Goal: Navigation & Orientation: Find specific page/section

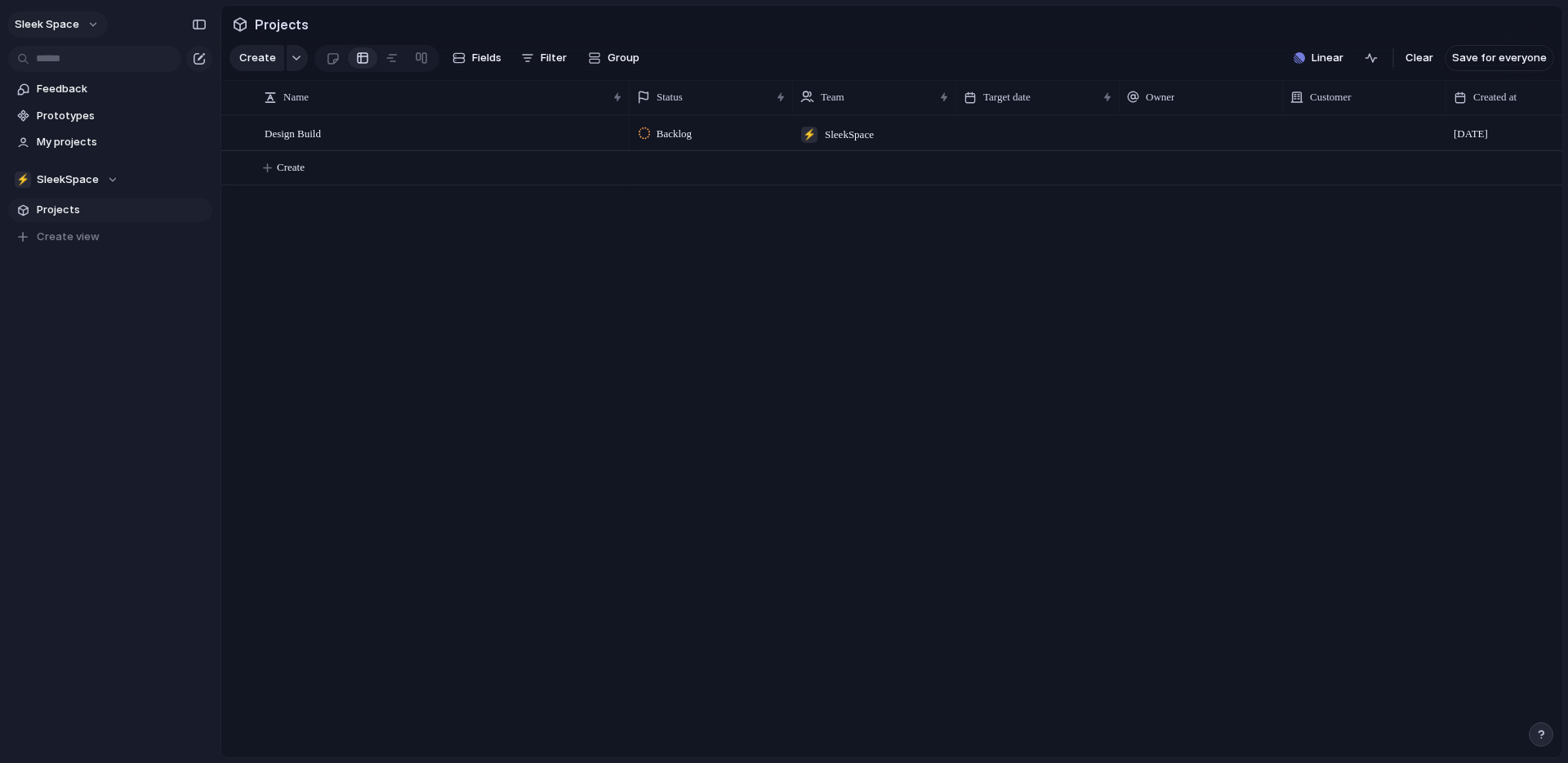
click at [87, 26] on button "Sleek Space" at bounding box center [57, 24] width 100 height 26
click at [89, 61] on li "Settings" at bounding box center [79, 61] width 135 height 26
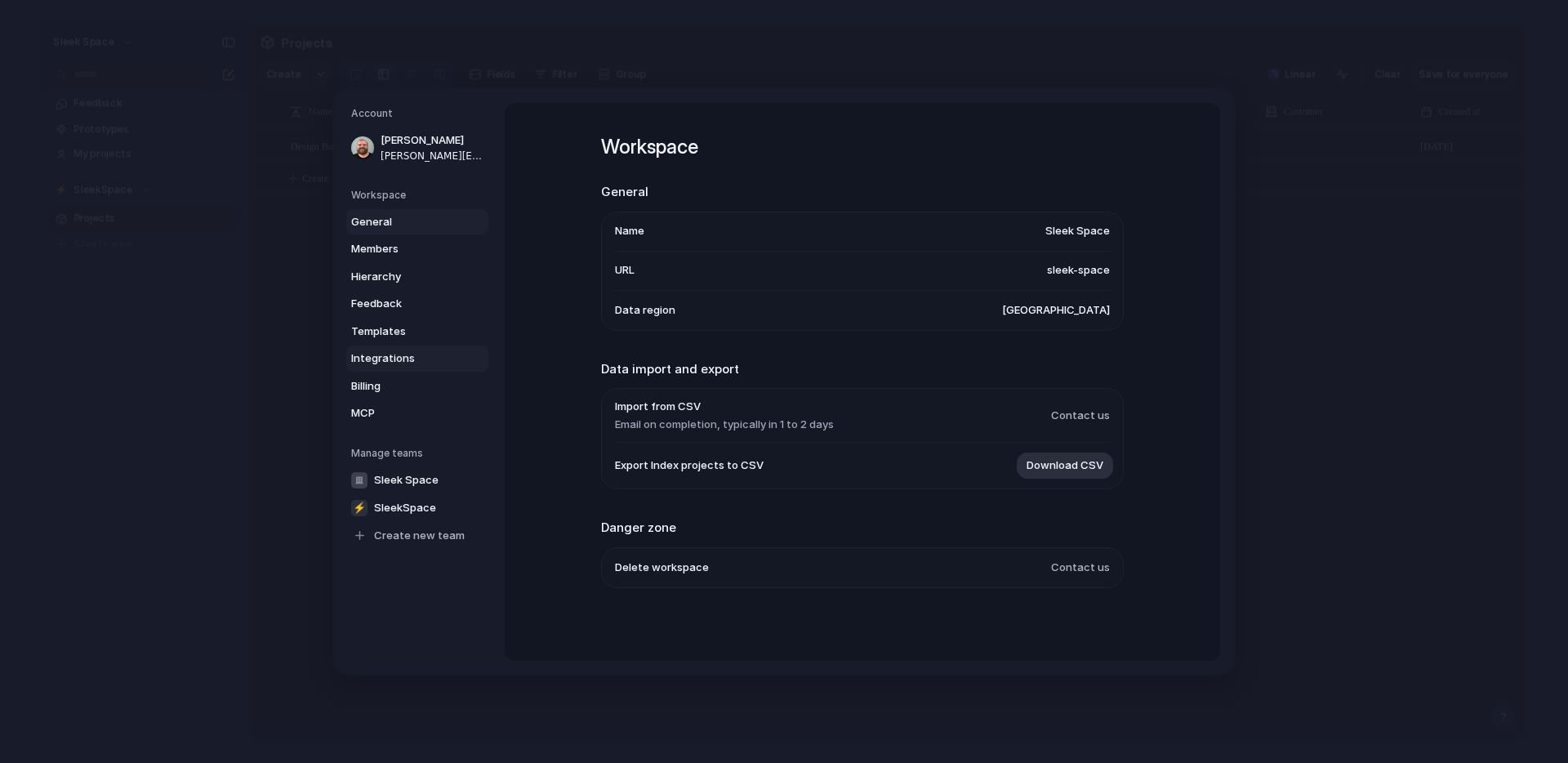
click at [400, 357] on span "Integrations" at bounding box center [403, 359] width 105 height 16
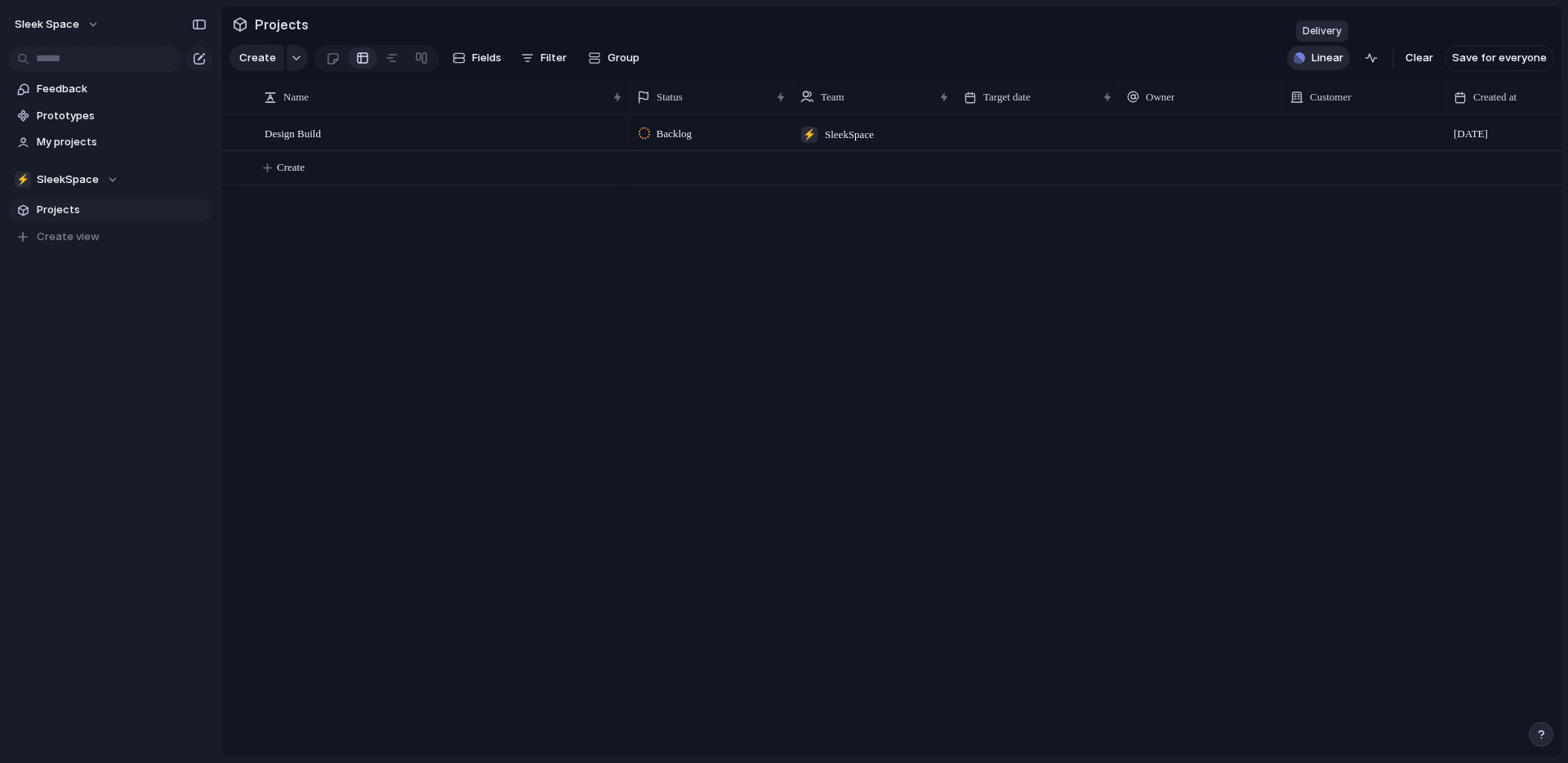
click at [1333, 56] on span "Linear" at bounding box center [1327, 57] width 31 height 16
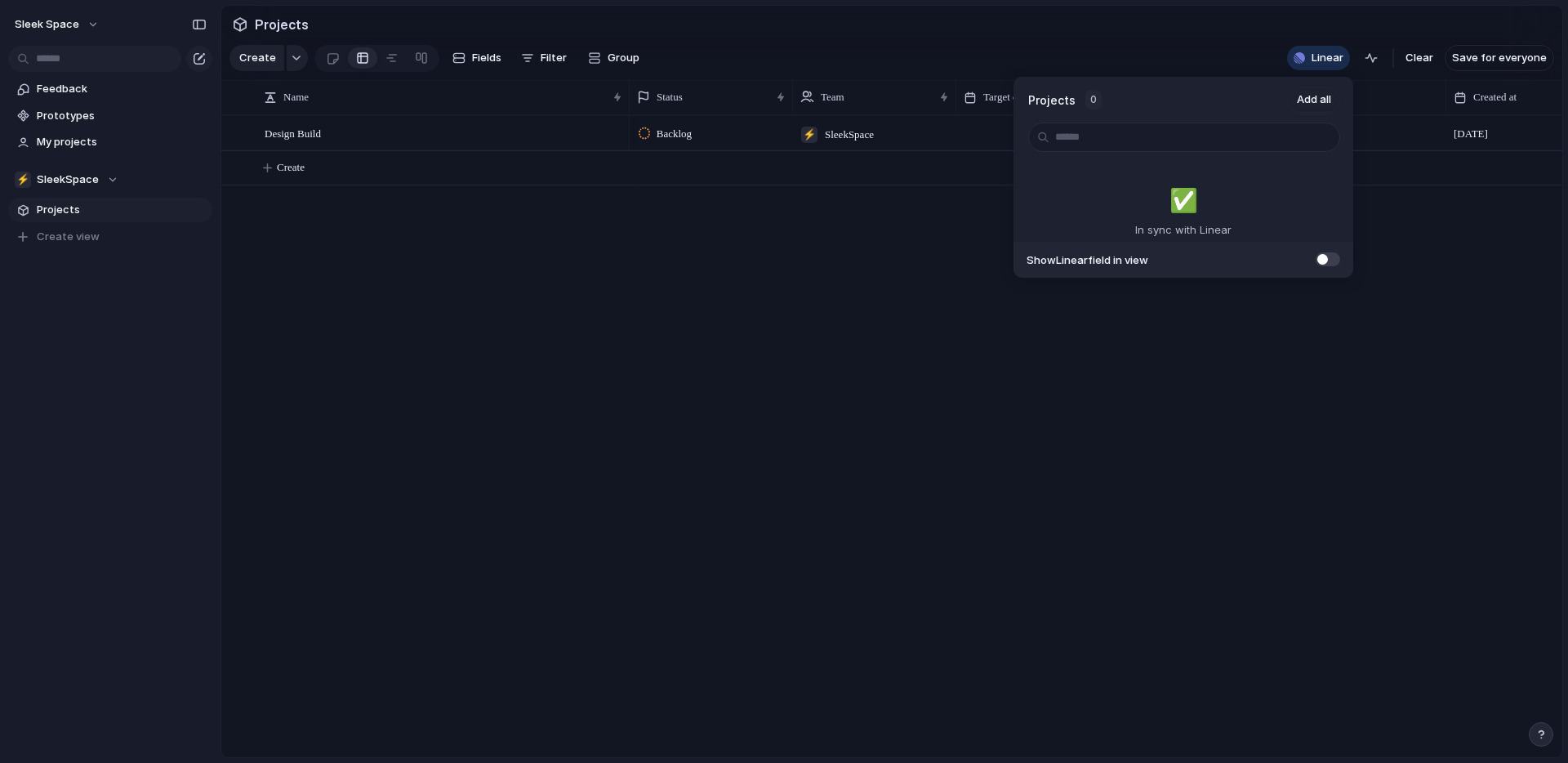
click at [318, 135] on div "Projects 0 Add all ✅️ In sync with Linear Show Linear field in view" at bounding box center [784, 382] width 1568 height 763
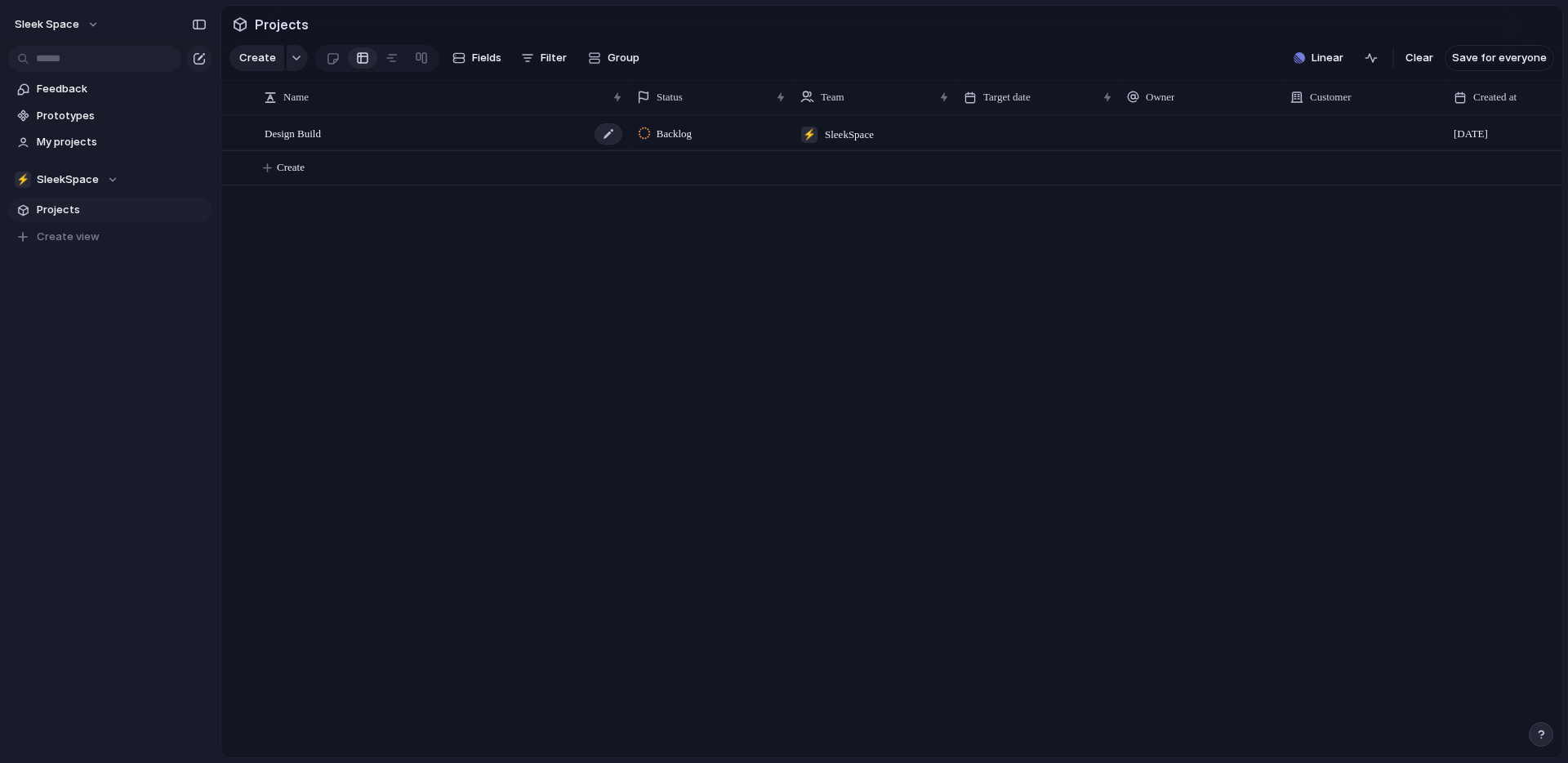
click at [355, 138] on div "Design Build" at bounding box center [444, 134] width 359 height 33
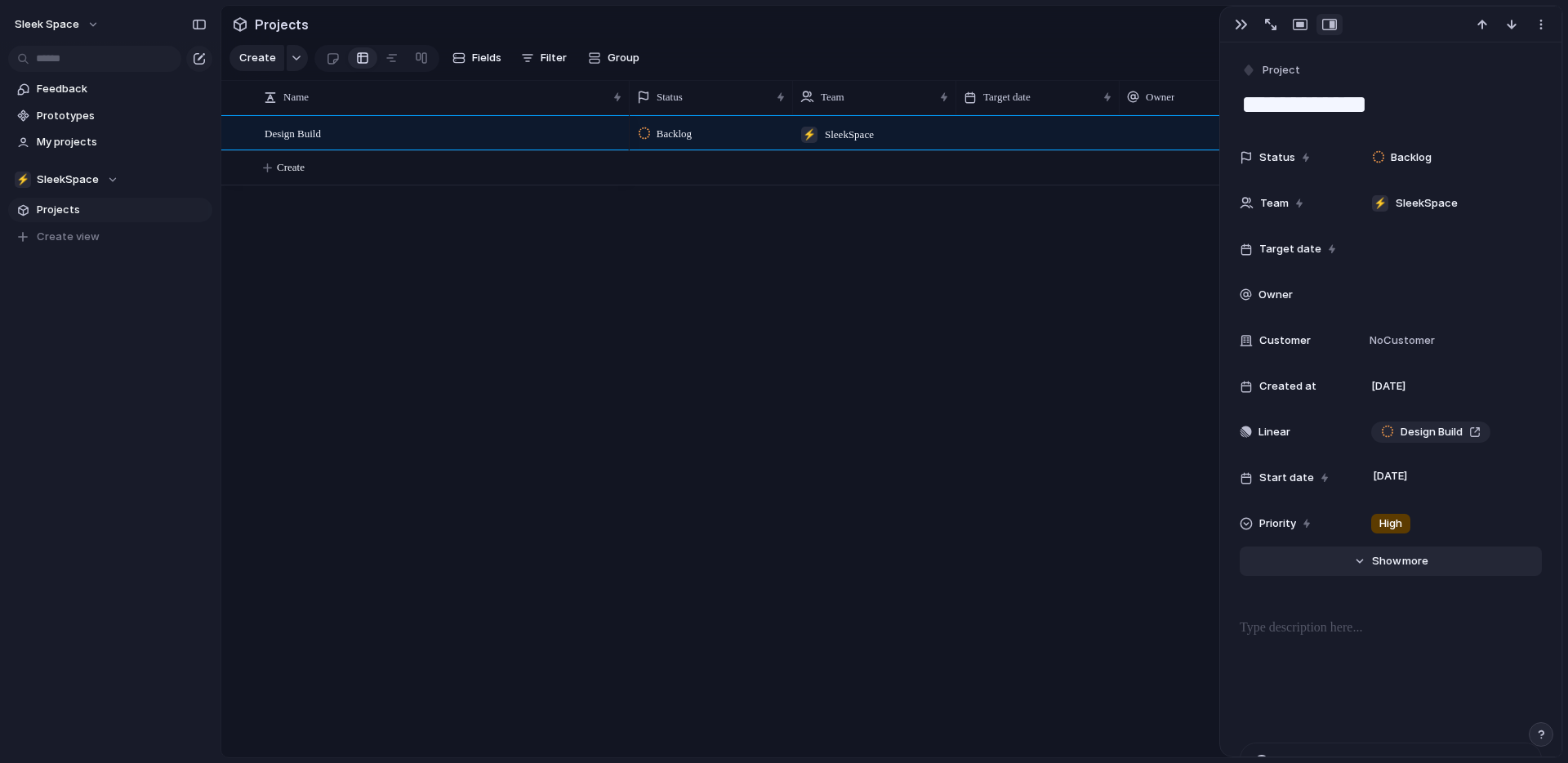
click at [1395, 567] on span "Show" at bounding box center [1386, 561] width 30 height 16
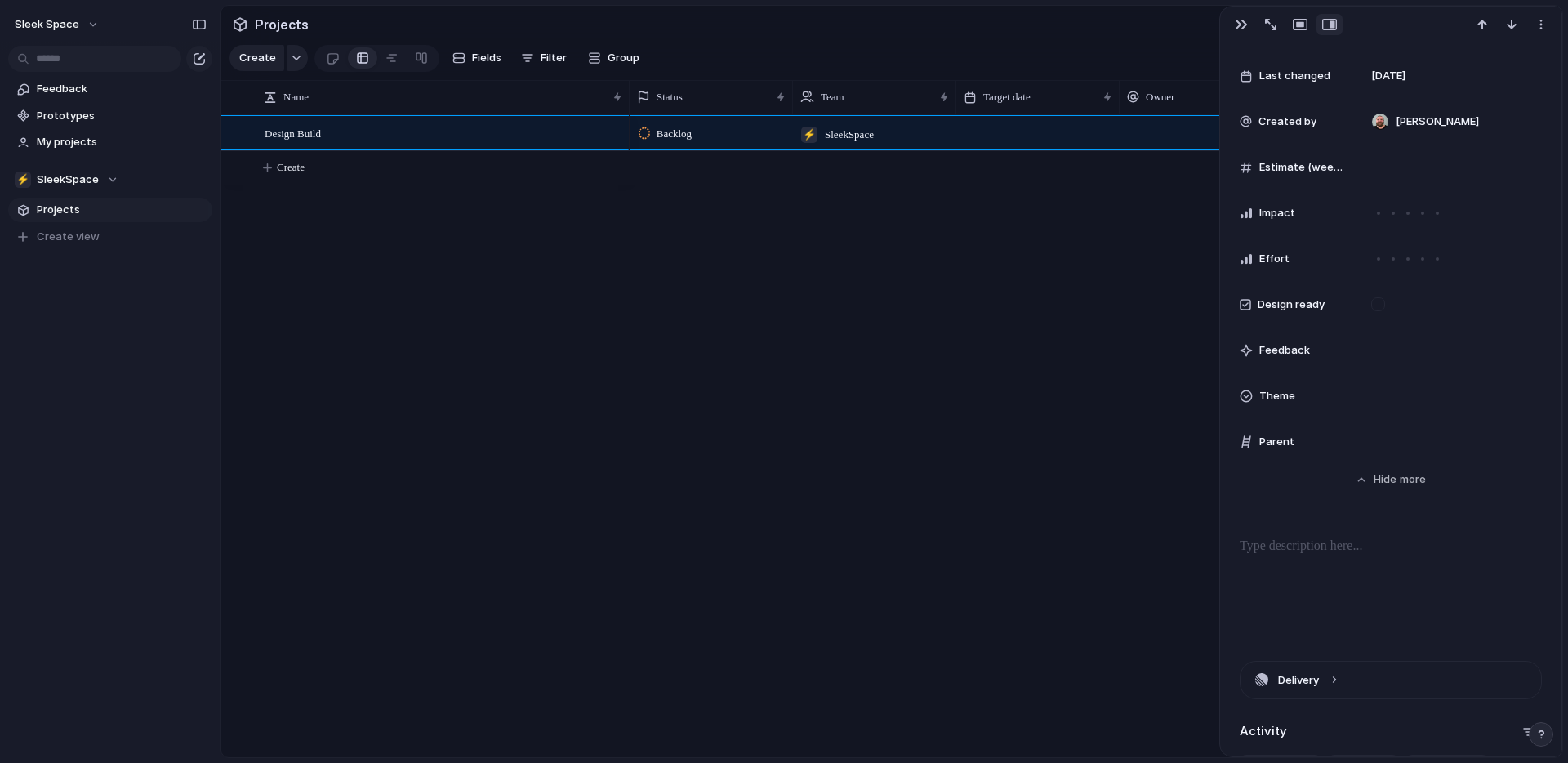
scroll to position [490, 0]
click at [1393, 482] on span "Show" at bounding box center [1388, 483] width 30 height 16
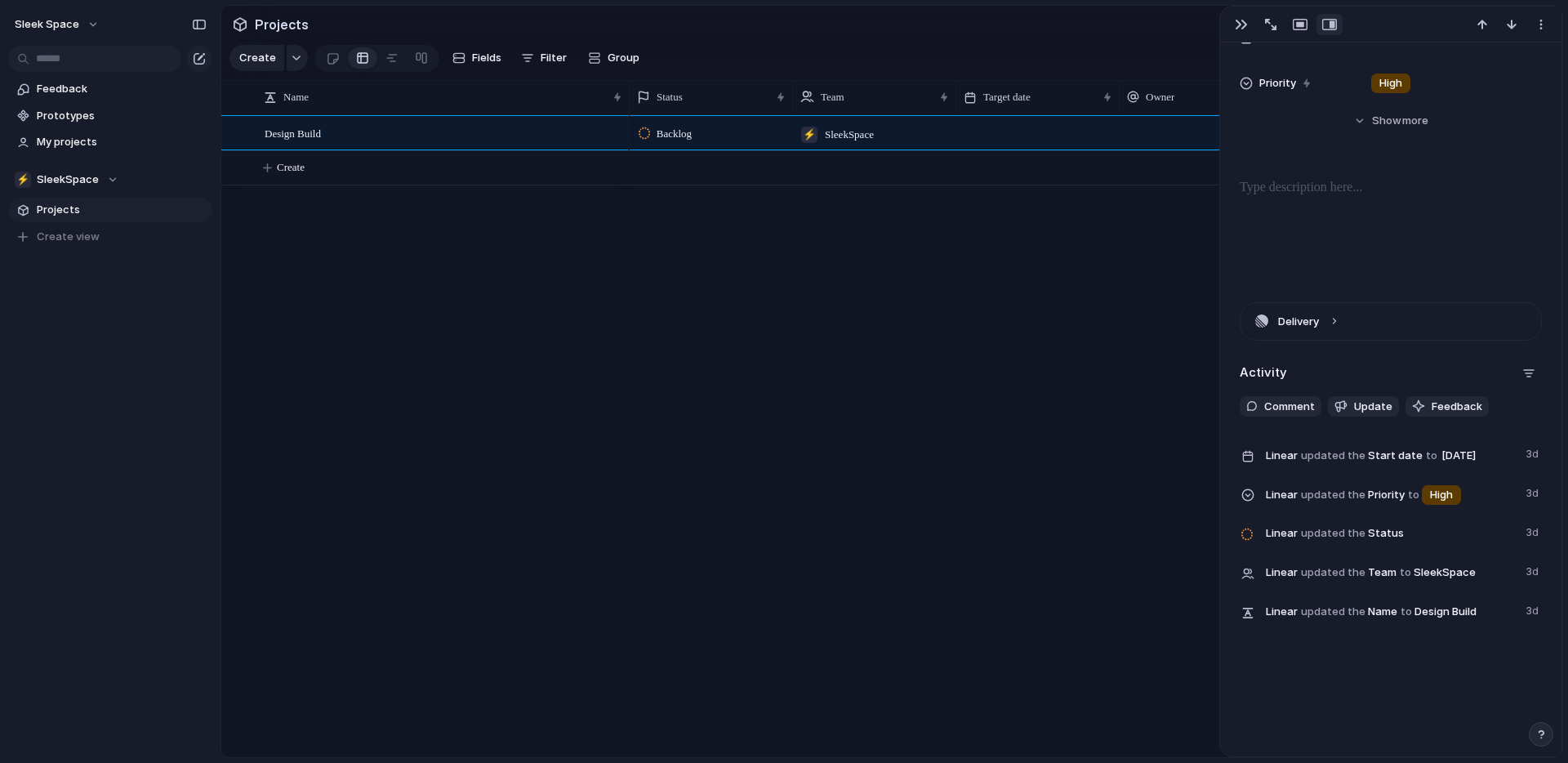
scroll to position [441, 0]
click at [476, 61] on span "Fields" at bounding box center [486, 57] width 30 height 16
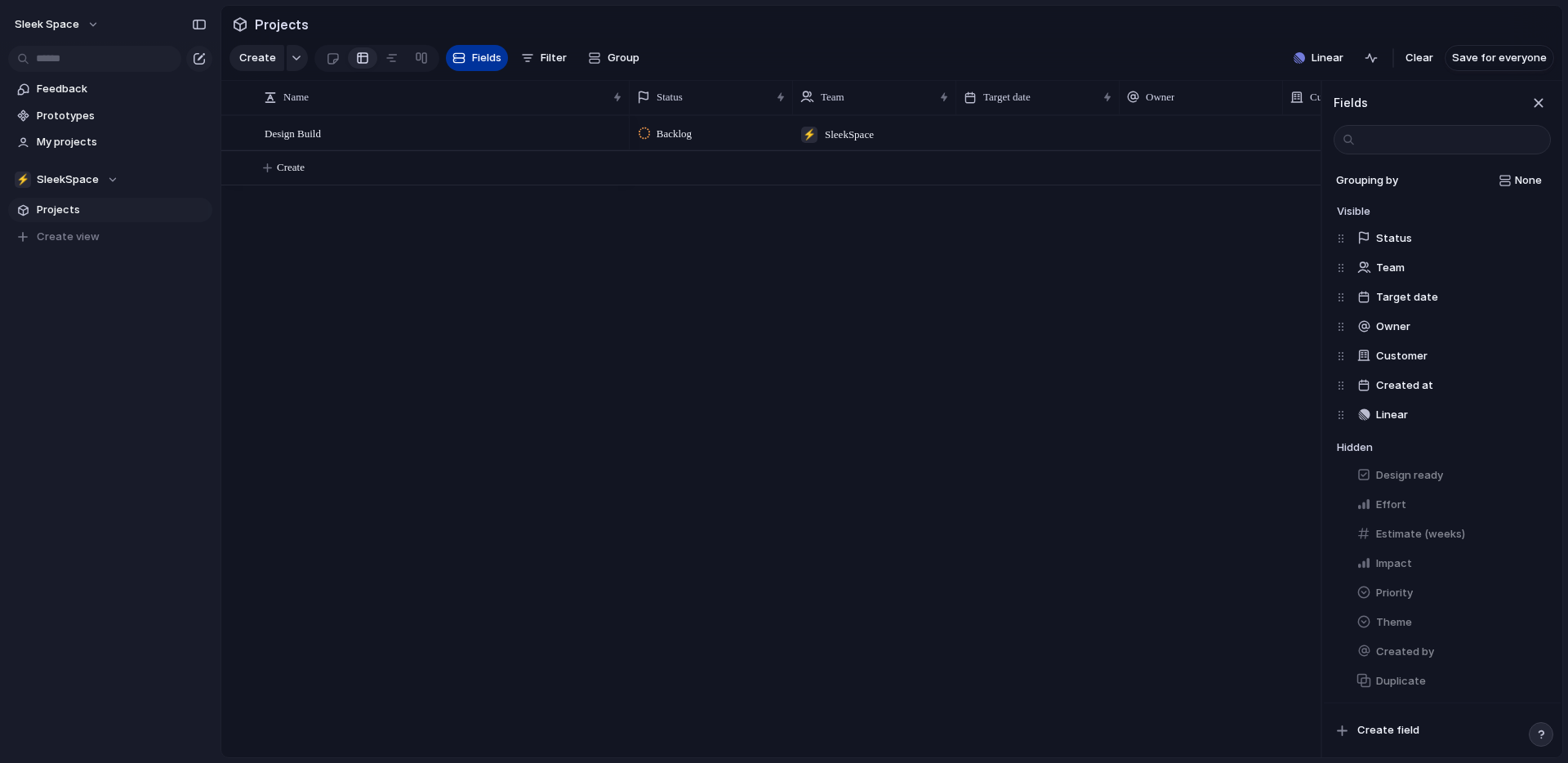
click at [472, 54] on span "Fields" at bounding box center [486, 57] width 30 height 16
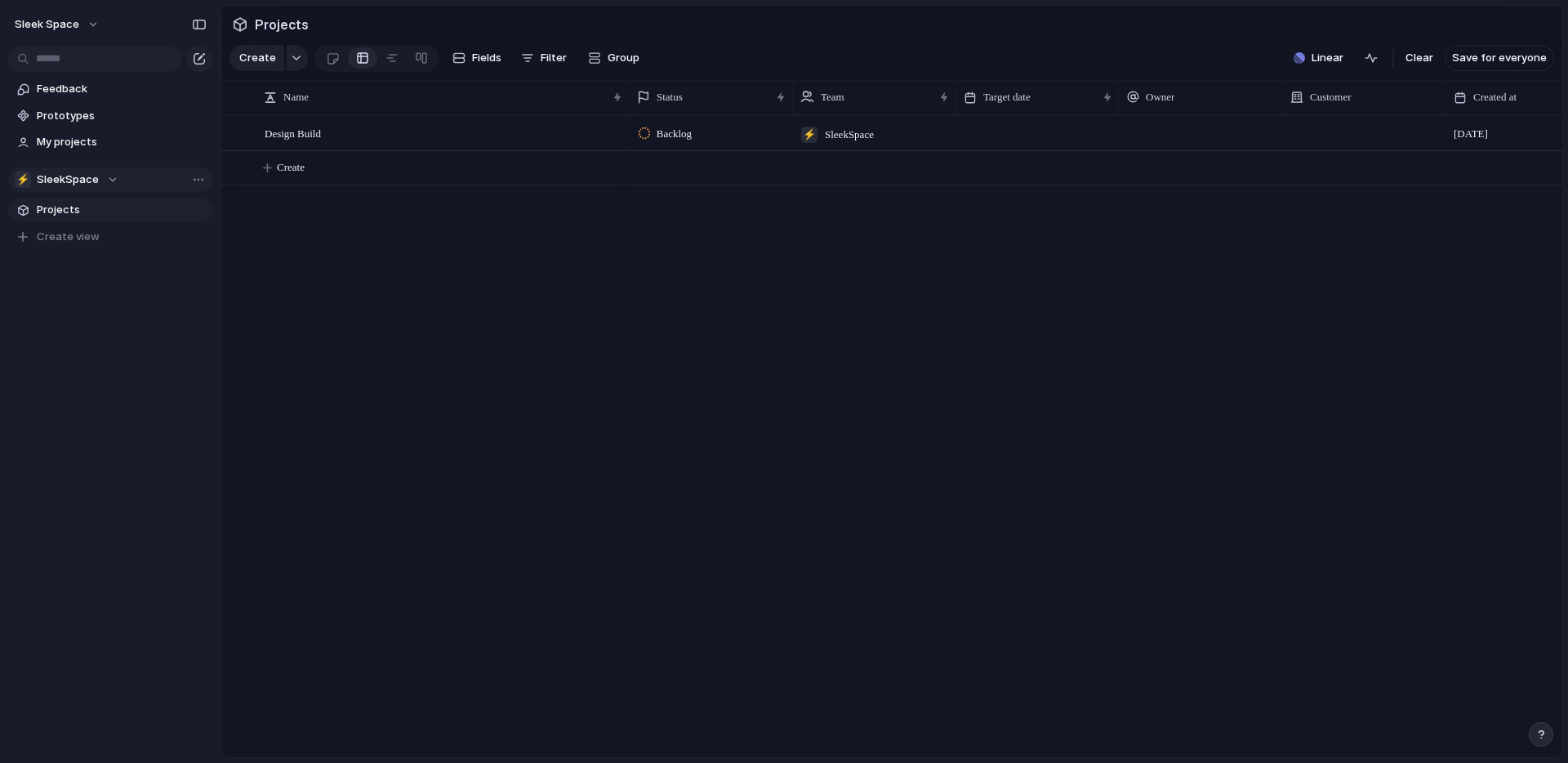
click at [105, 182] on div "⚡ SleekSpace" at bounding box center [66, 179] width 104 height 16
click at [87, 254] on div "Sleek Space" at bounding box center [70, 246] width 91 height 20
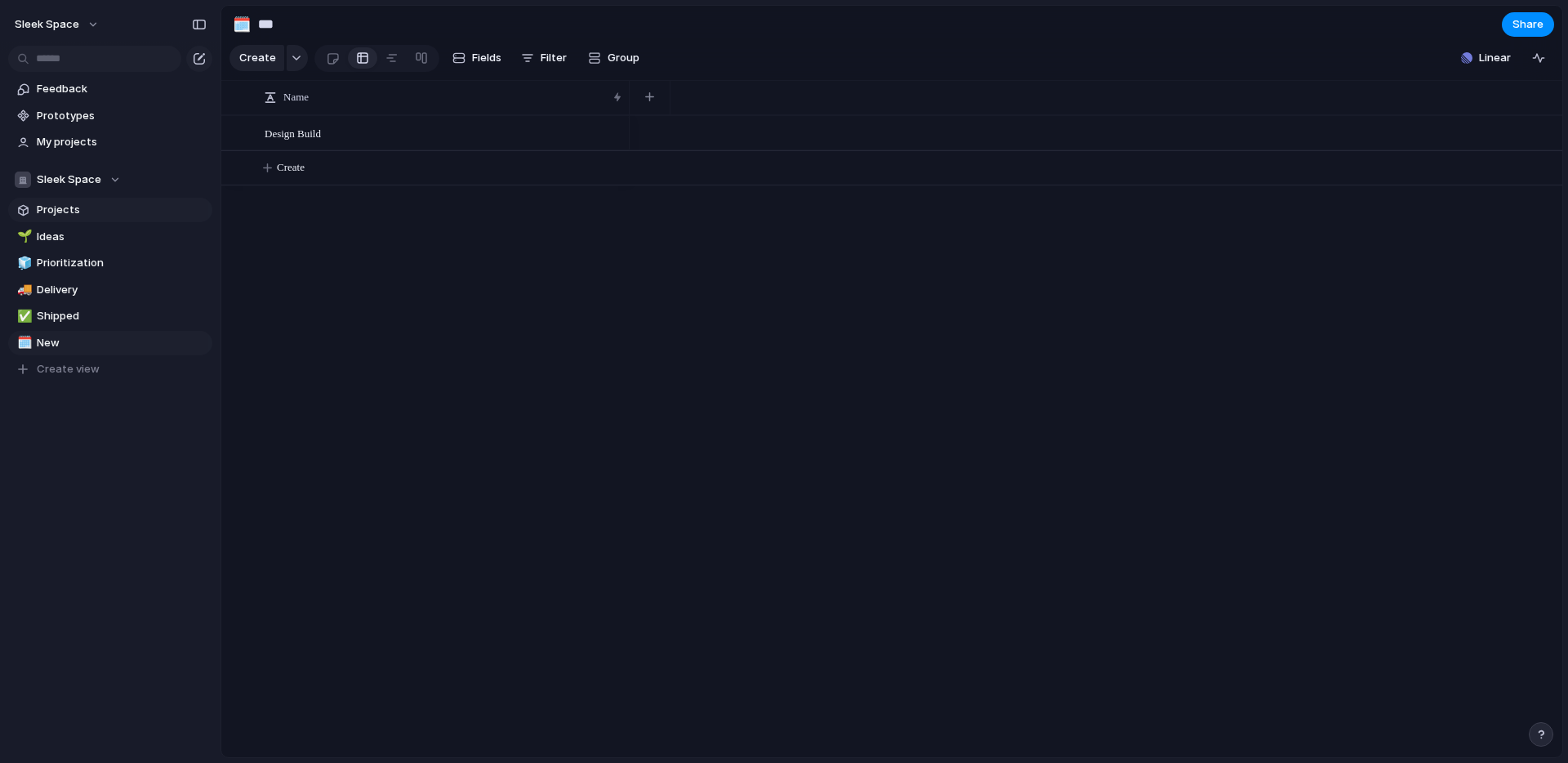
click at [94, 205] on span "Projects" at bounding box center [122, 210] width 170 height 16
click at [68, 233] on span "Ideas" at bounding box center [122, 237] width 170 height 16
click at [74, 265] on span "Prioritization" at bounding box center [122, 262] width 170 height 16
click at [72, 287] on span "Delivery" at bounding box center [122, 290] width 170 height 16
click at [72, 309] on span "Shipped" at bounding box center [122, 316] width 170 height 16
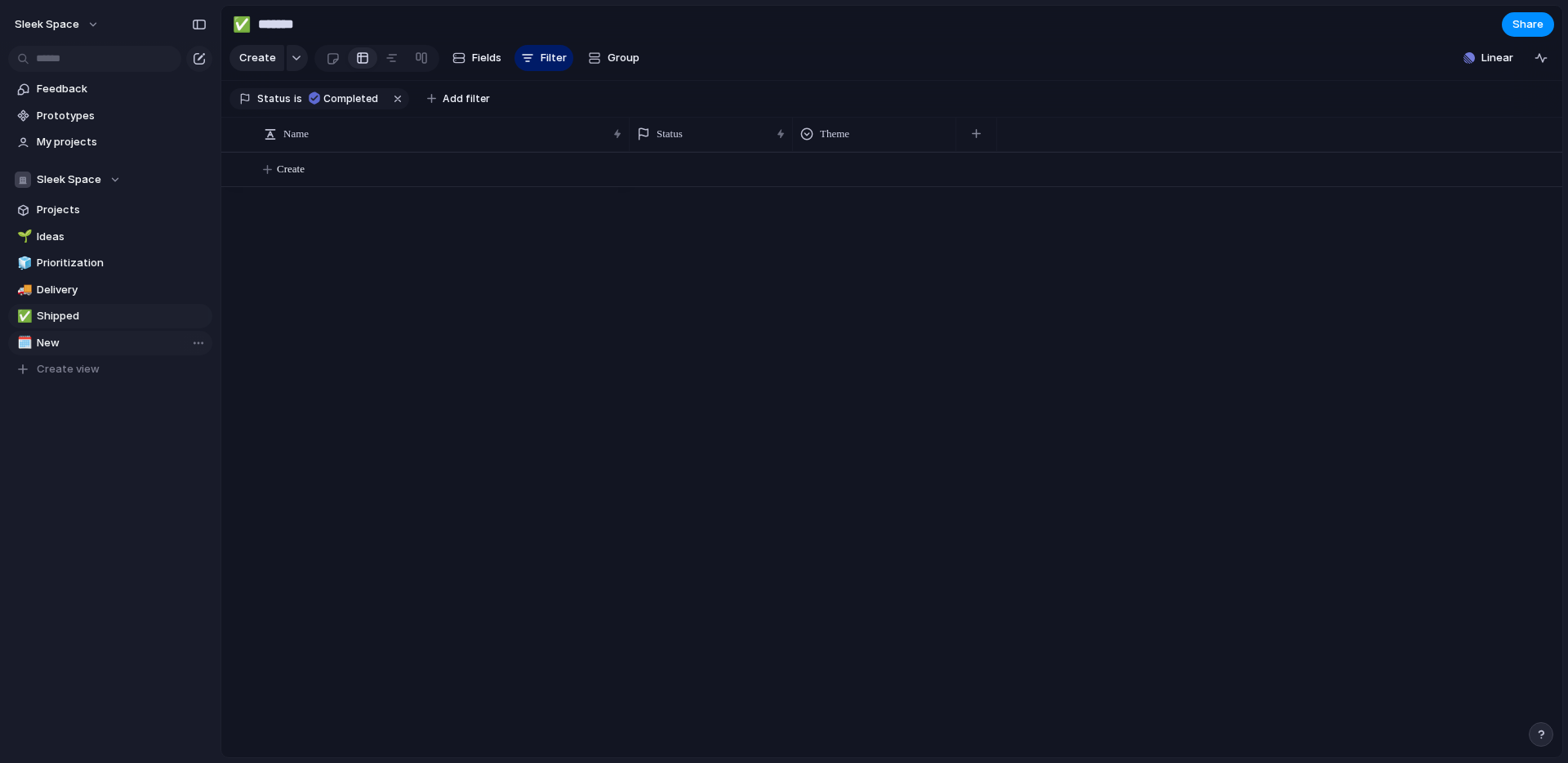
click at [71, 340] on span "New" at bounding box center [122, 342] width 170 height 16
type input "***"
click at [89, 212] on span "Projects" at bounding box center [122, 210] width 170 height 16
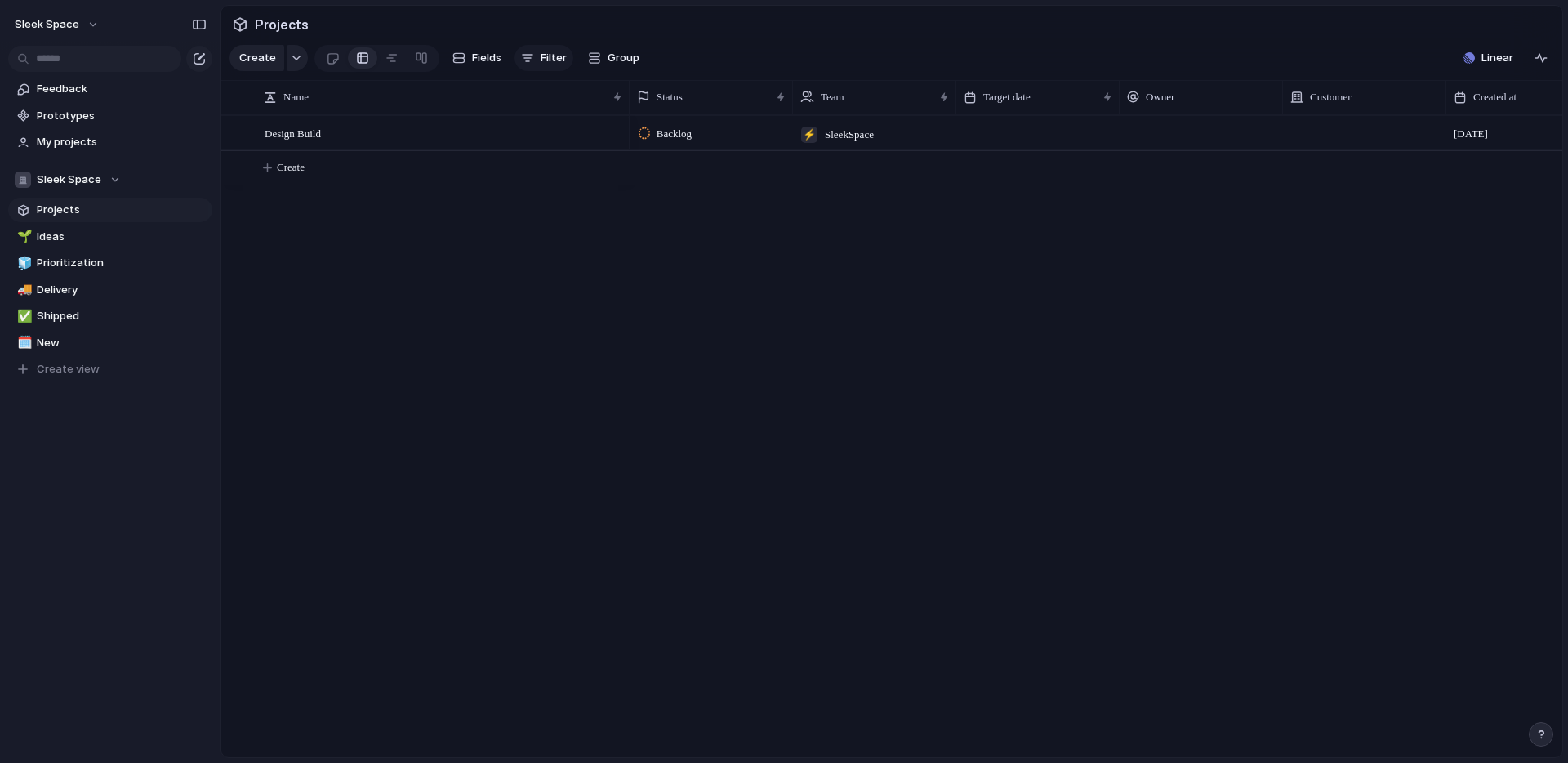
click at [548, 60] on span "Filter" at bounding box center [553, 57] width 26 height 16
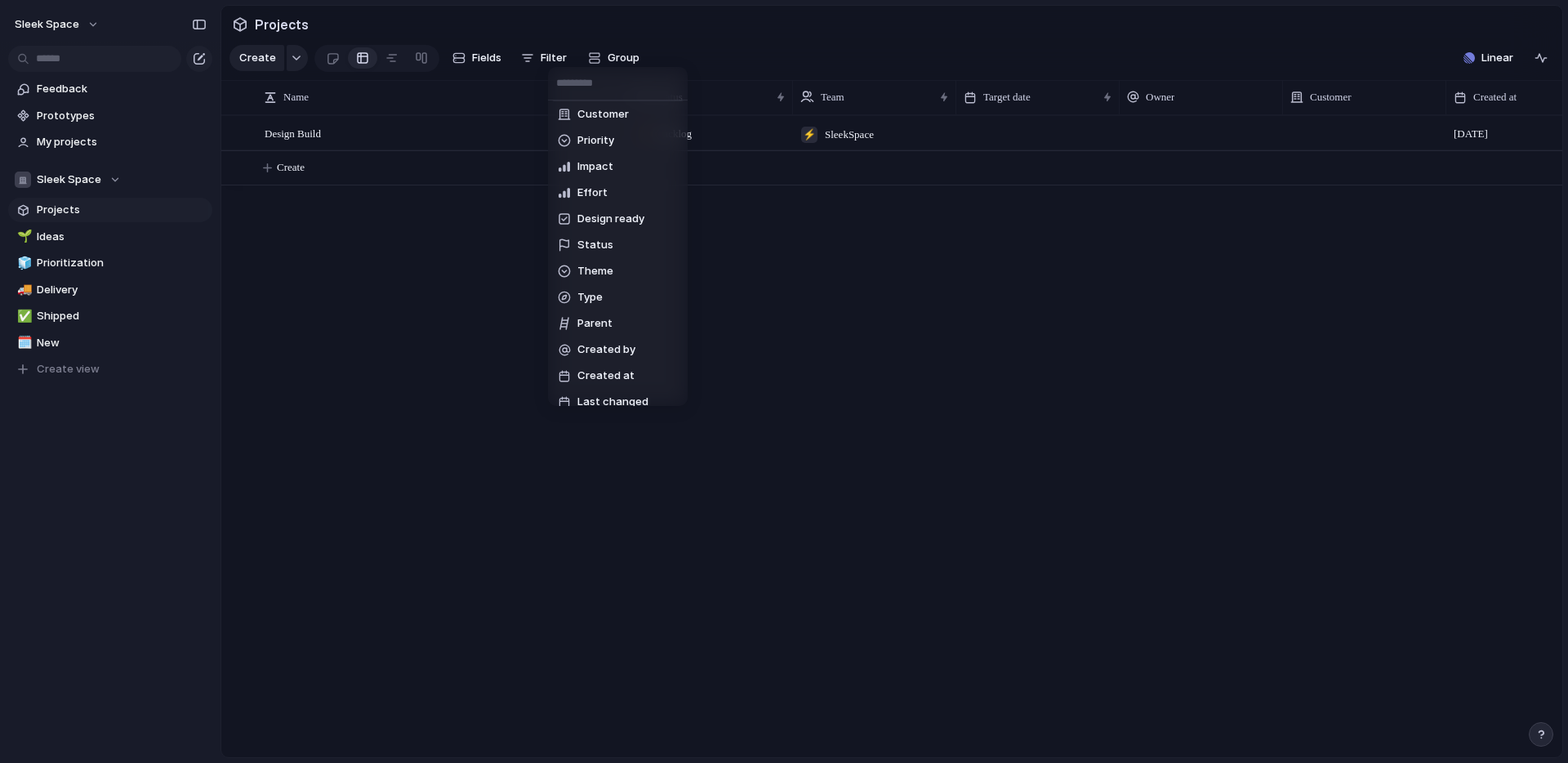
scroll to position [147, 0]
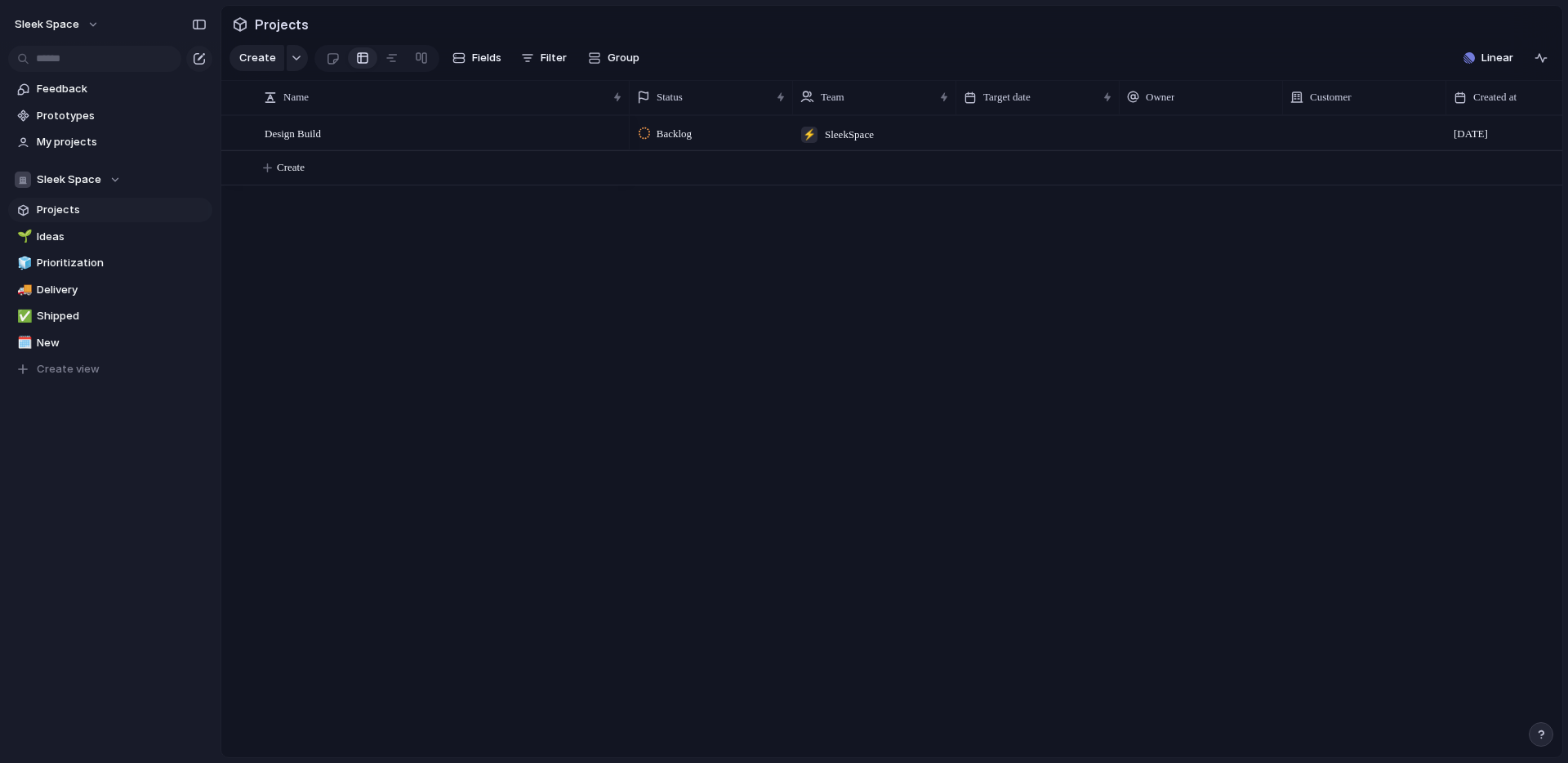
click at [464, 281] on div "Description Start date Target date Owner Team Customer Priority Impact Effort D…" at bounding box center [784, 382] width 1568 height 763
click at [79, 145] on span "My projects" at bounding box center [122, 142] width 170 height 16
click at [74, 204] on span "Projects" at bounding box center [122, 210] width 170 height 16
click at [106, 179] on div "Sleek Space" at bounding box center [67, 179] width 106 height 16
click at [94, 277] on span "SleekSpace" at bounding box center [81, 273] width 62 height 16
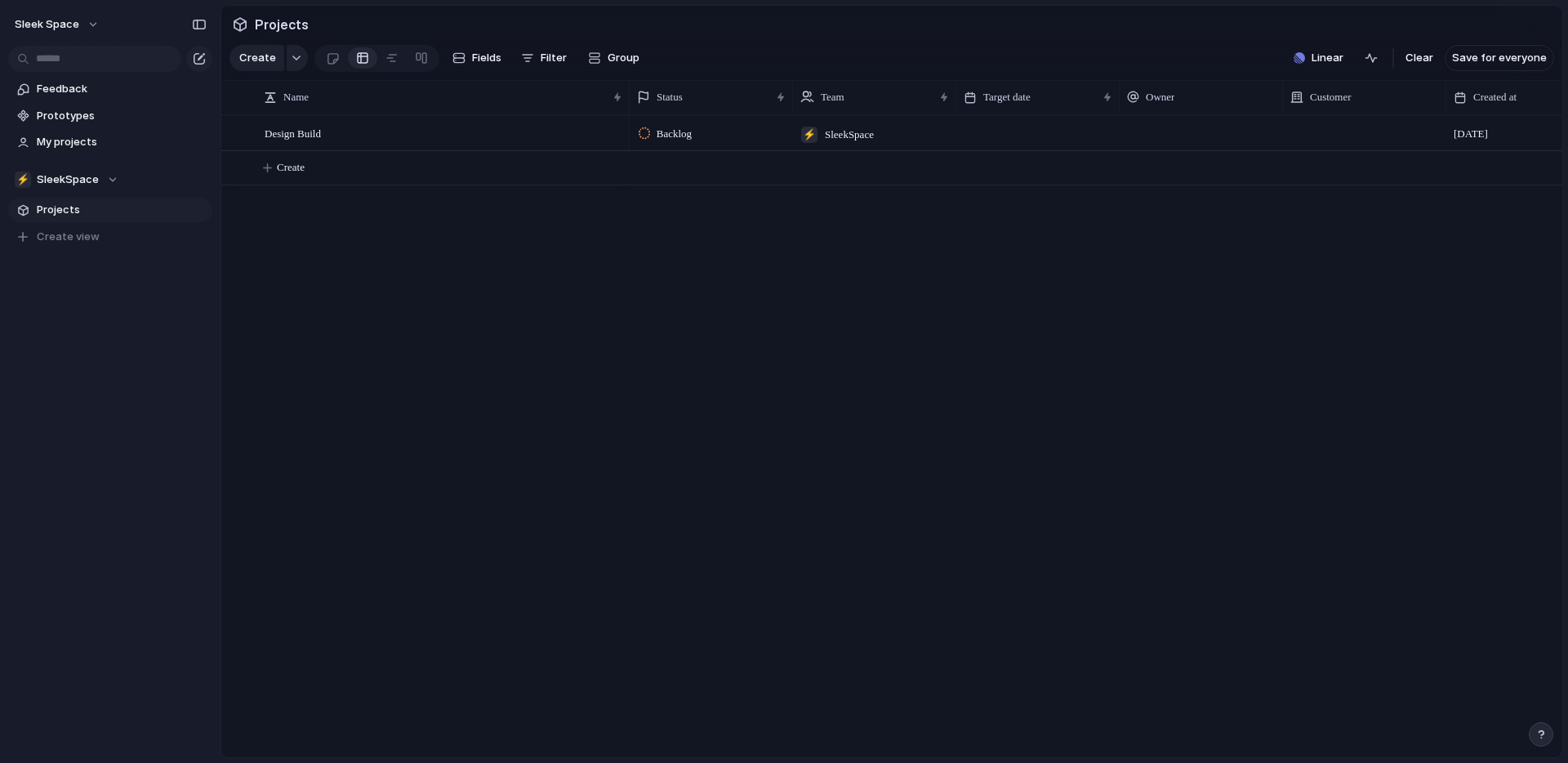
click at [77, 212] on span "Projects" at bounding box center [122, 210] width 170 height 16
click at [297, 61] on button "button" at bounding box center [297, 57] width 21 height 26
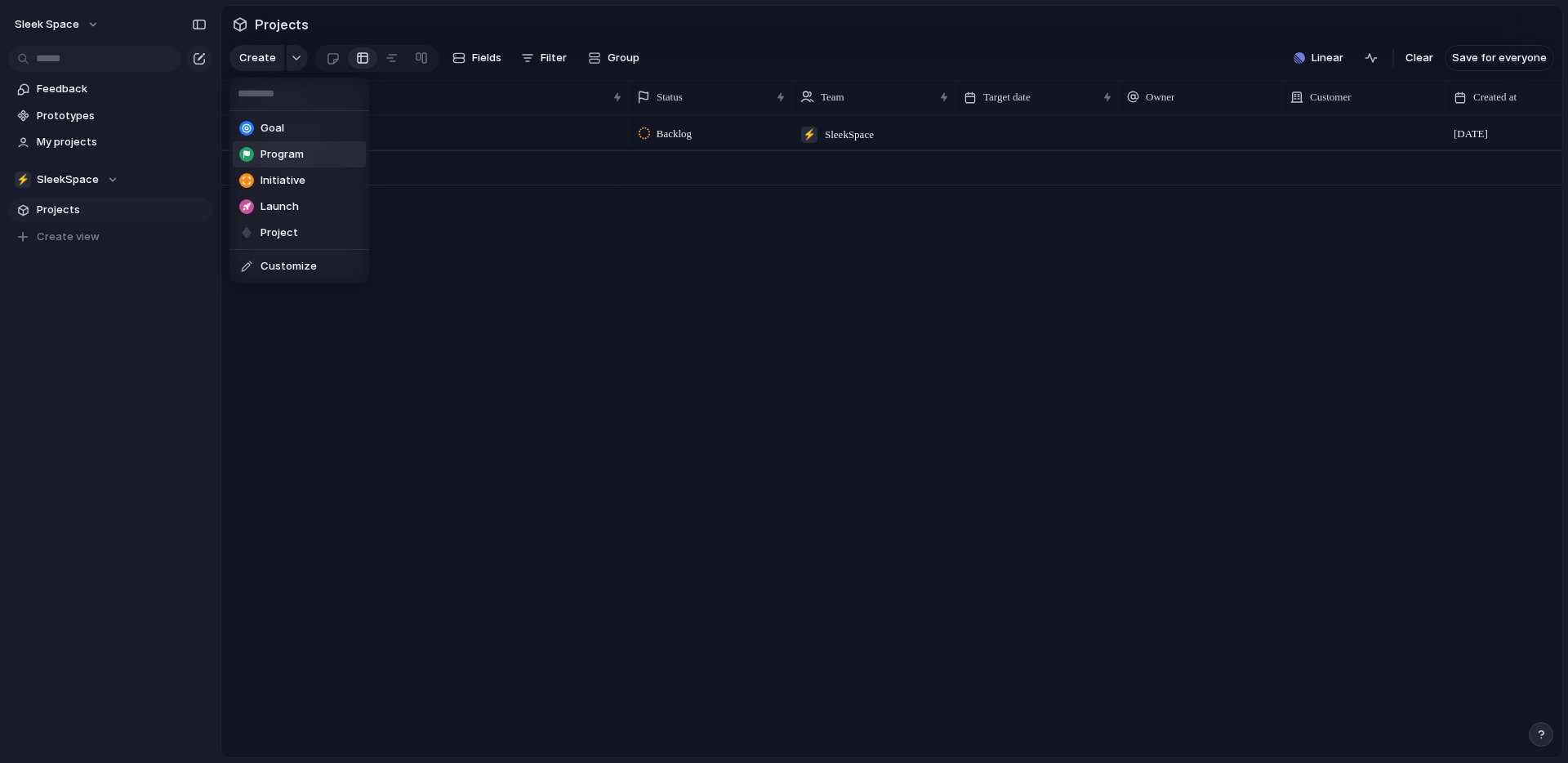
click at [425, 242] on div "Goal Program Initiative Launch Project Customize" at bounding box center [784, 382] width 1568 height 763
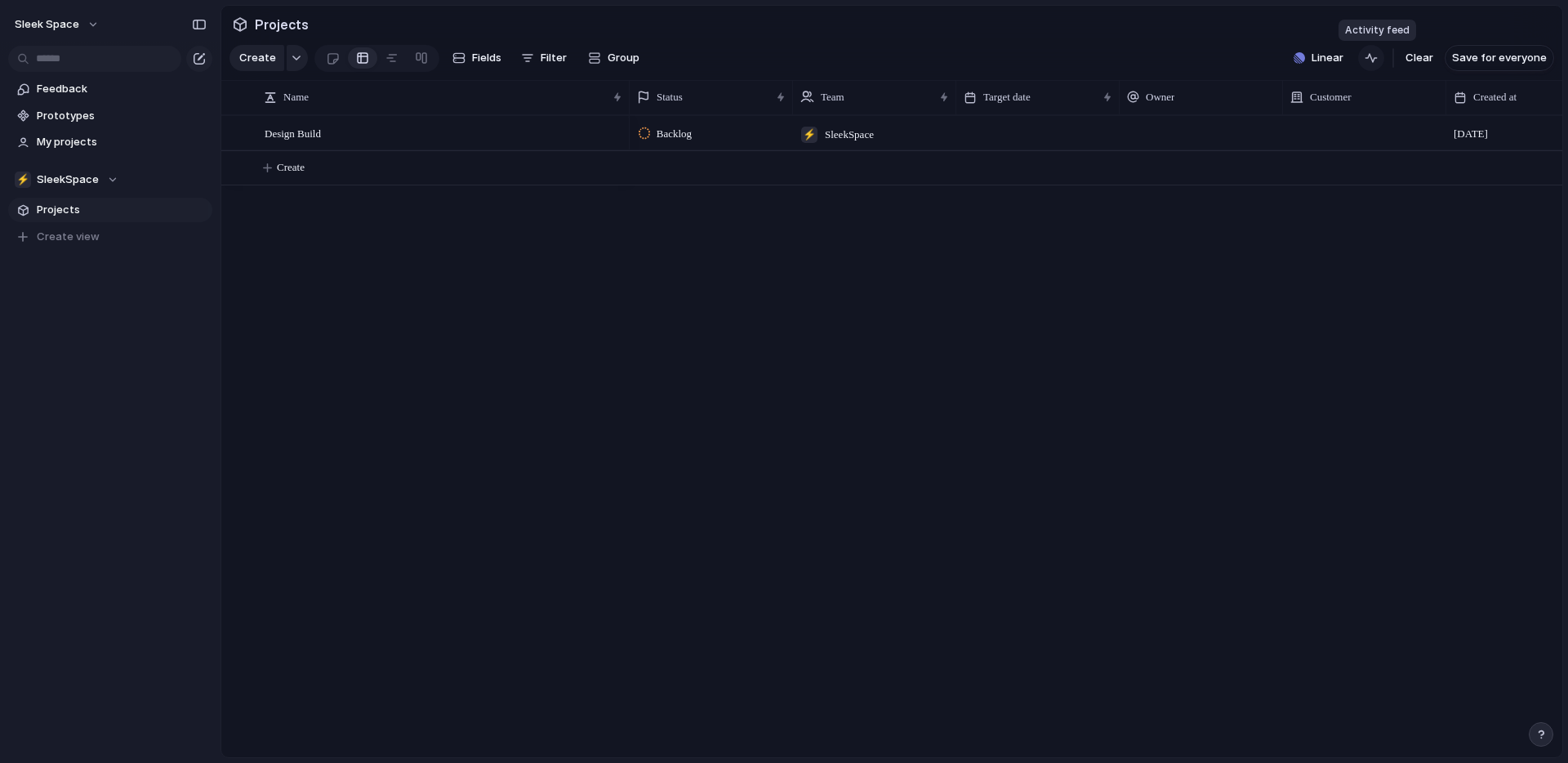
click at [1374, 59] on div "button" at bounding box center [1372, 58] width 13 height 13
click at [1341, 58] on span "Linear" at bounding box center [1327, 57] width 31 height 16
click at [865, 258] on div "Projects 0 Add all ✅️ In sync with Linear Show Linear field in view" at bounding box center [784, 382] width 1568 height 763
click at [92, 25] on button "Sleek Space" at bounding box center [57, 24] width 100 height 26
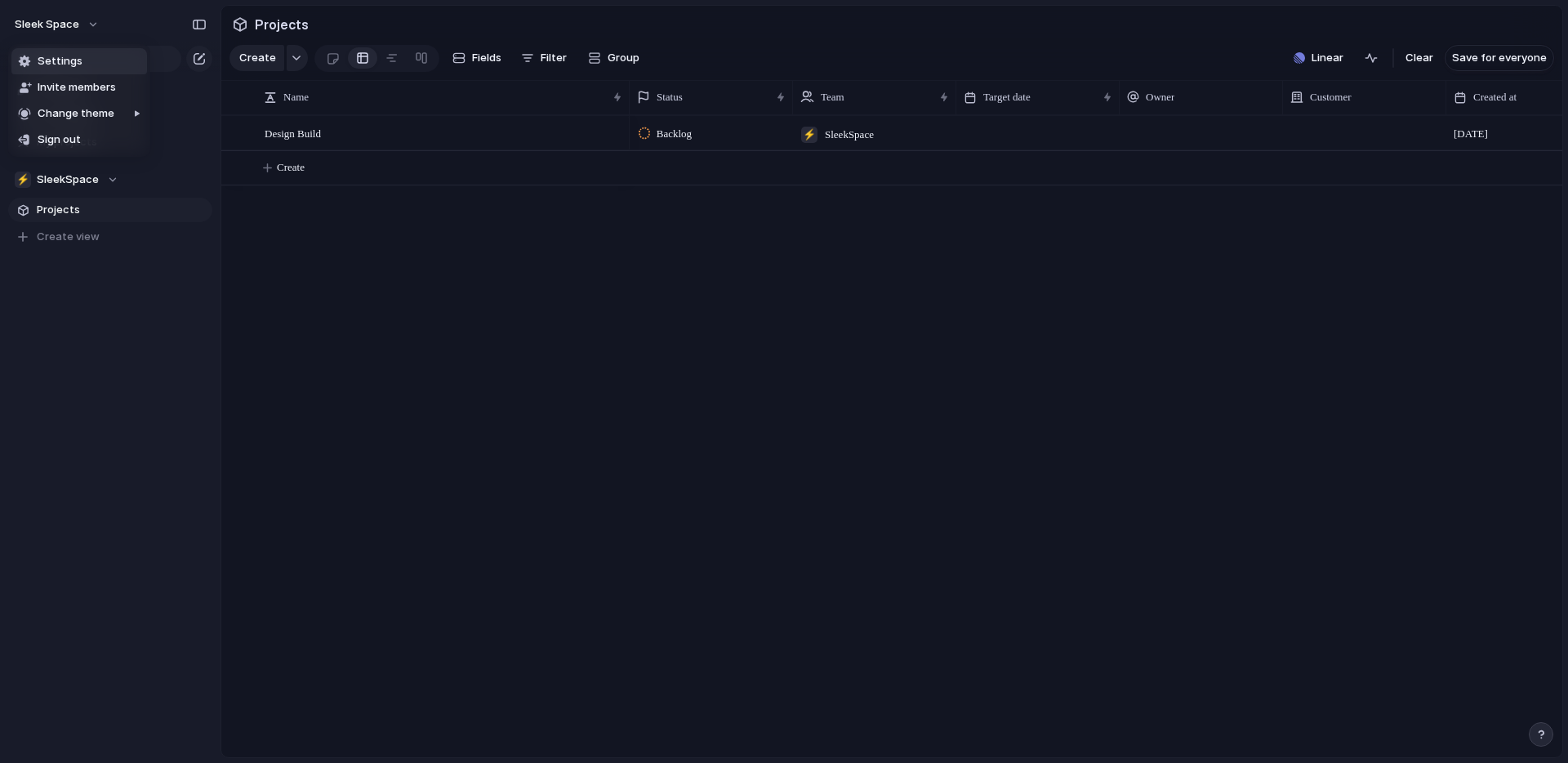
click at [83, 61] on li "Settings" at bounding box center [79, 61] width 135 height 26
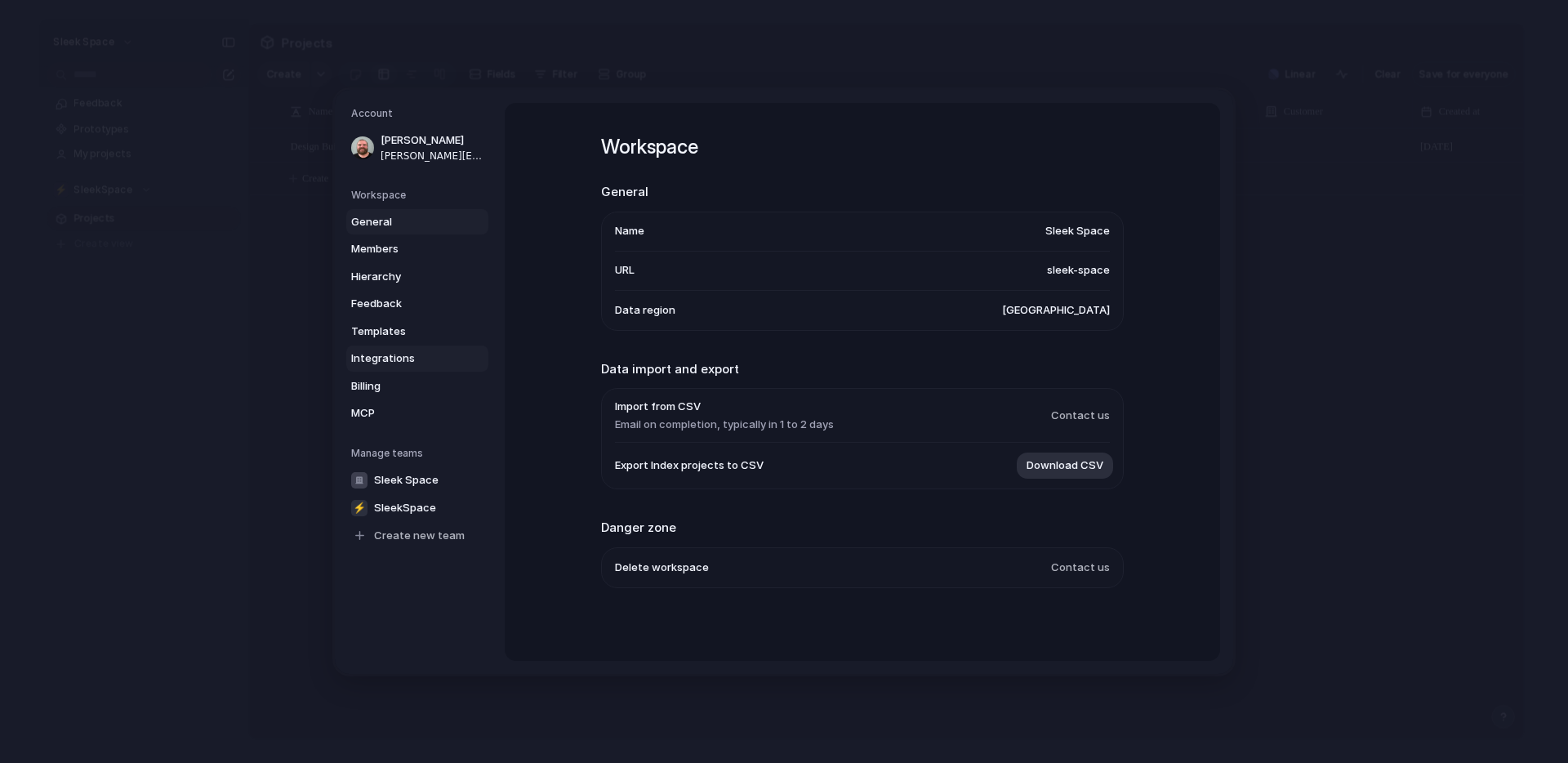
click at [397, 351] on span "Integrations" at bounding box center [403, 359] width 105 height 16
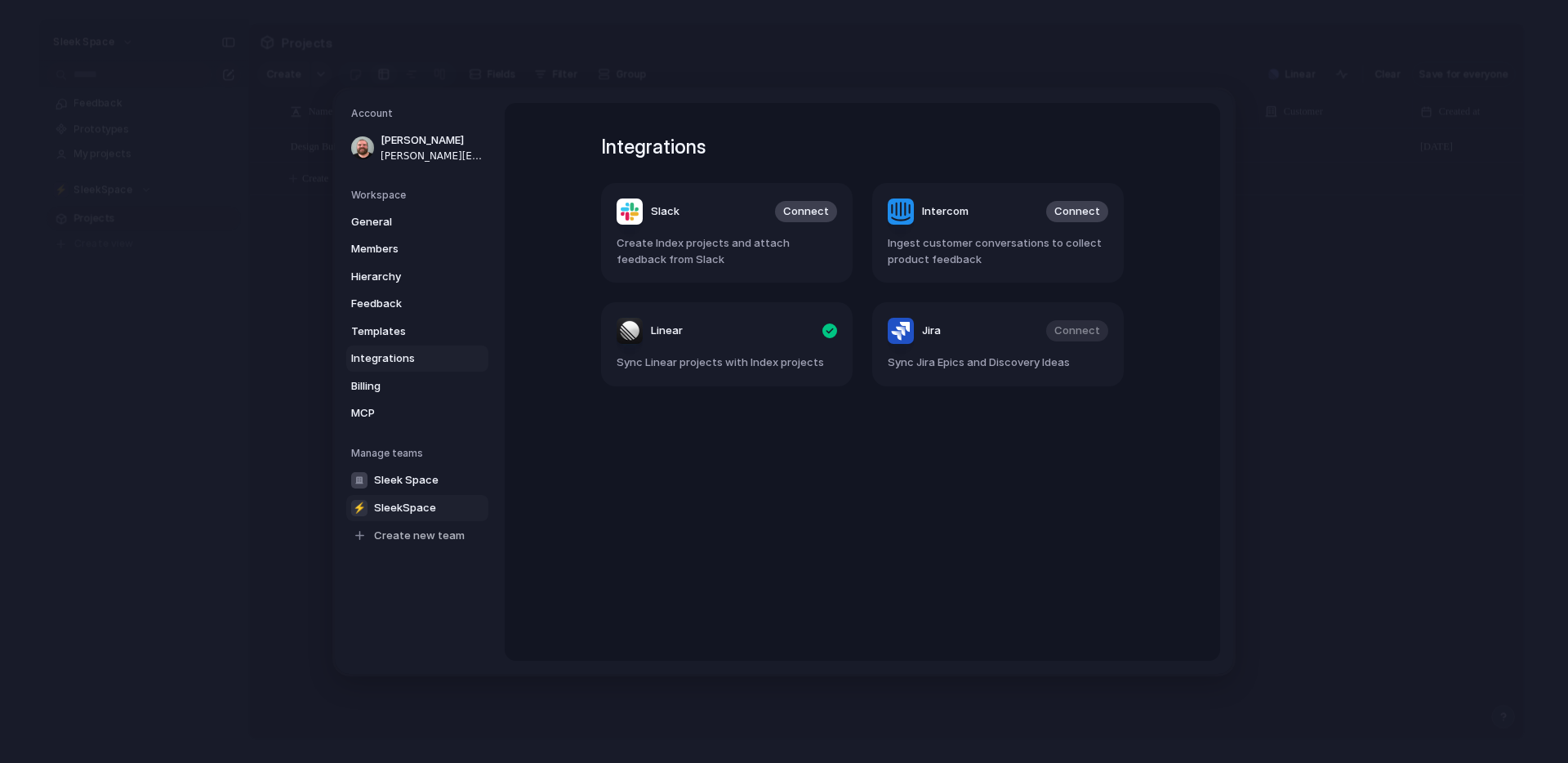
click at [409, 499] on span "SleekSpace" at bounding box center [404, 506] width 62 height 16
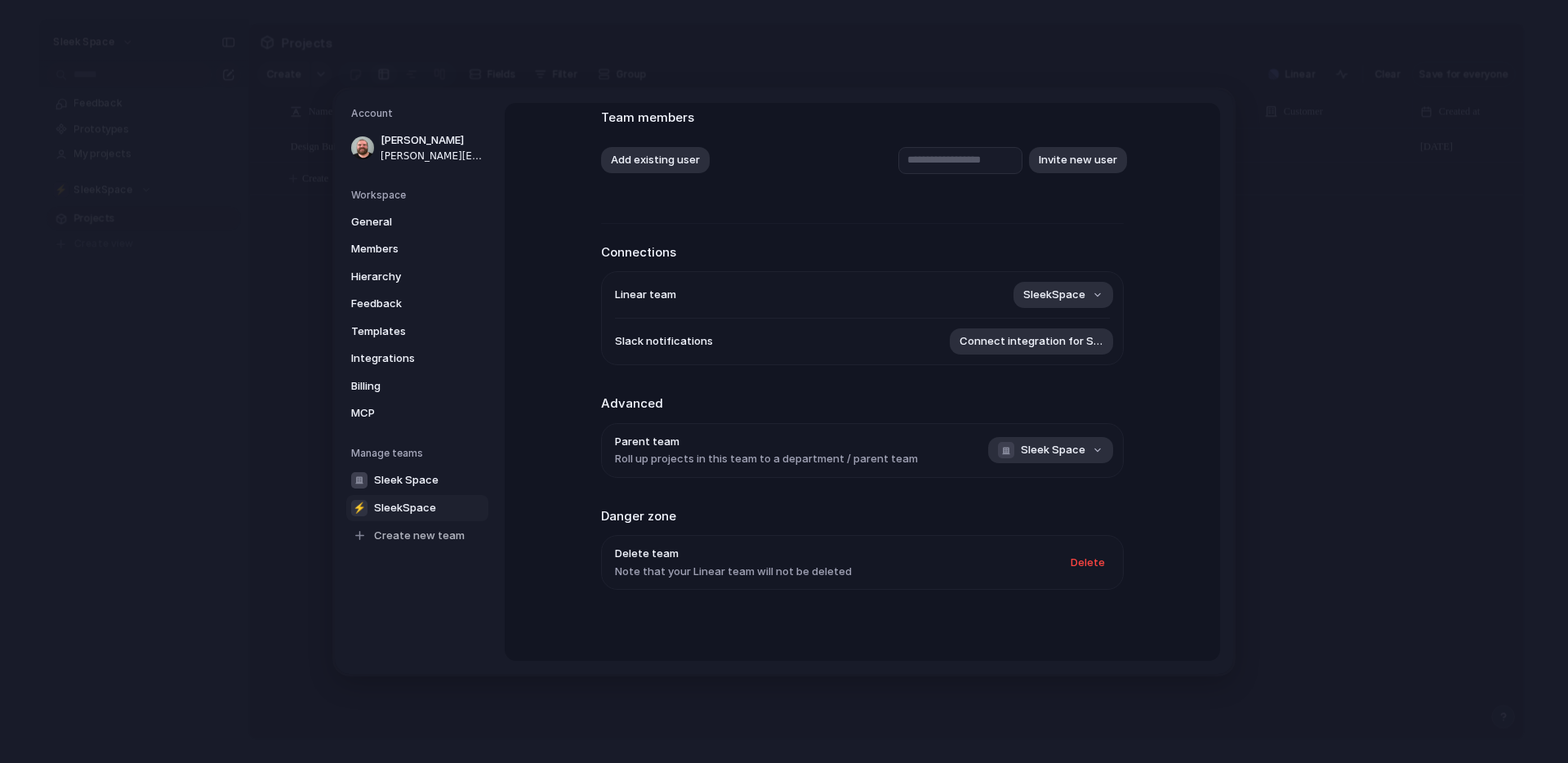
scroll to position [107, 0]
click at [377, 413] on span "MCP" at bounding box center [403, 413] width 105 height 16
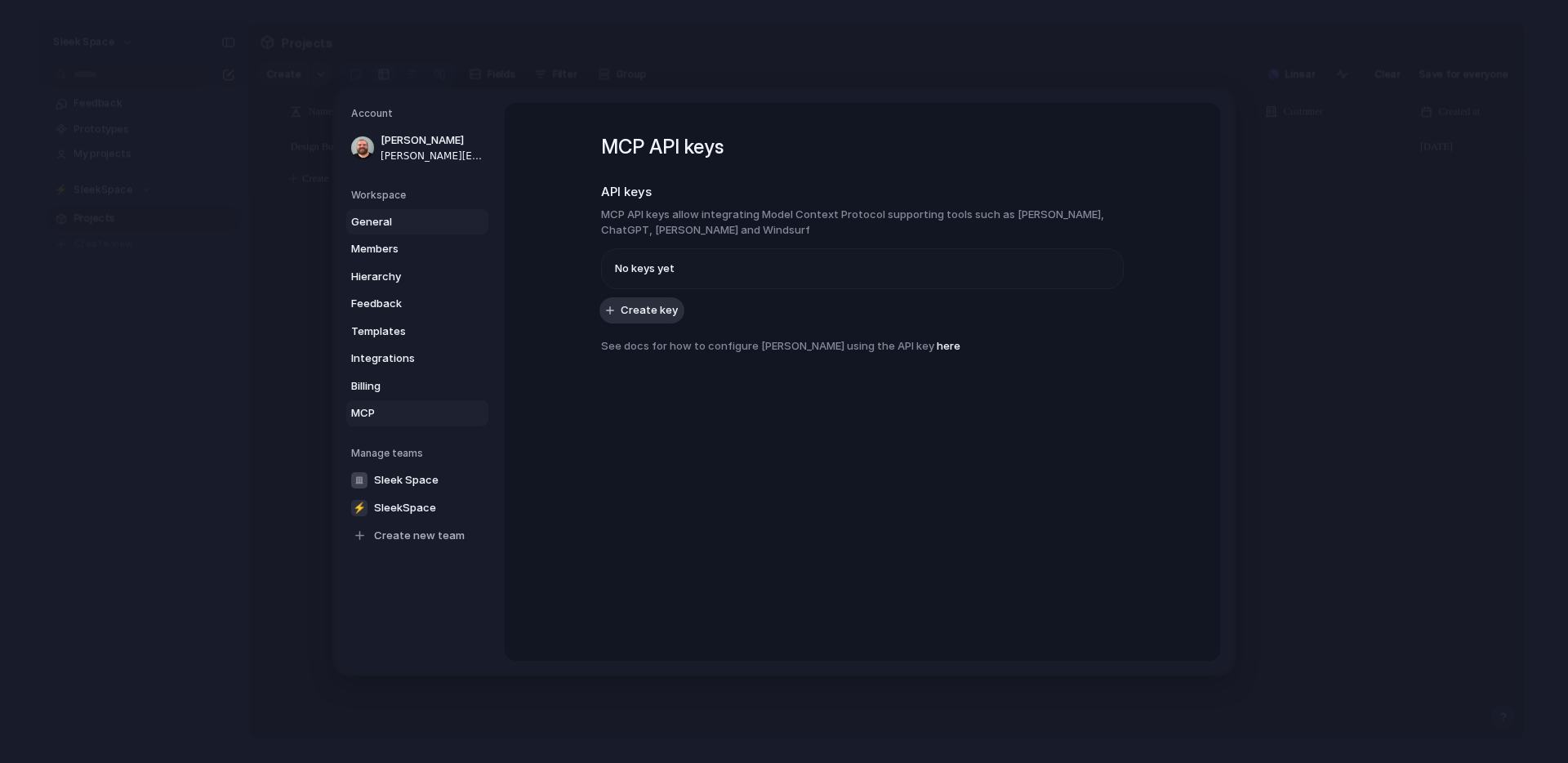
click at [388, 223] on span "General" at bounding box center [403, 221] width 105 height 16
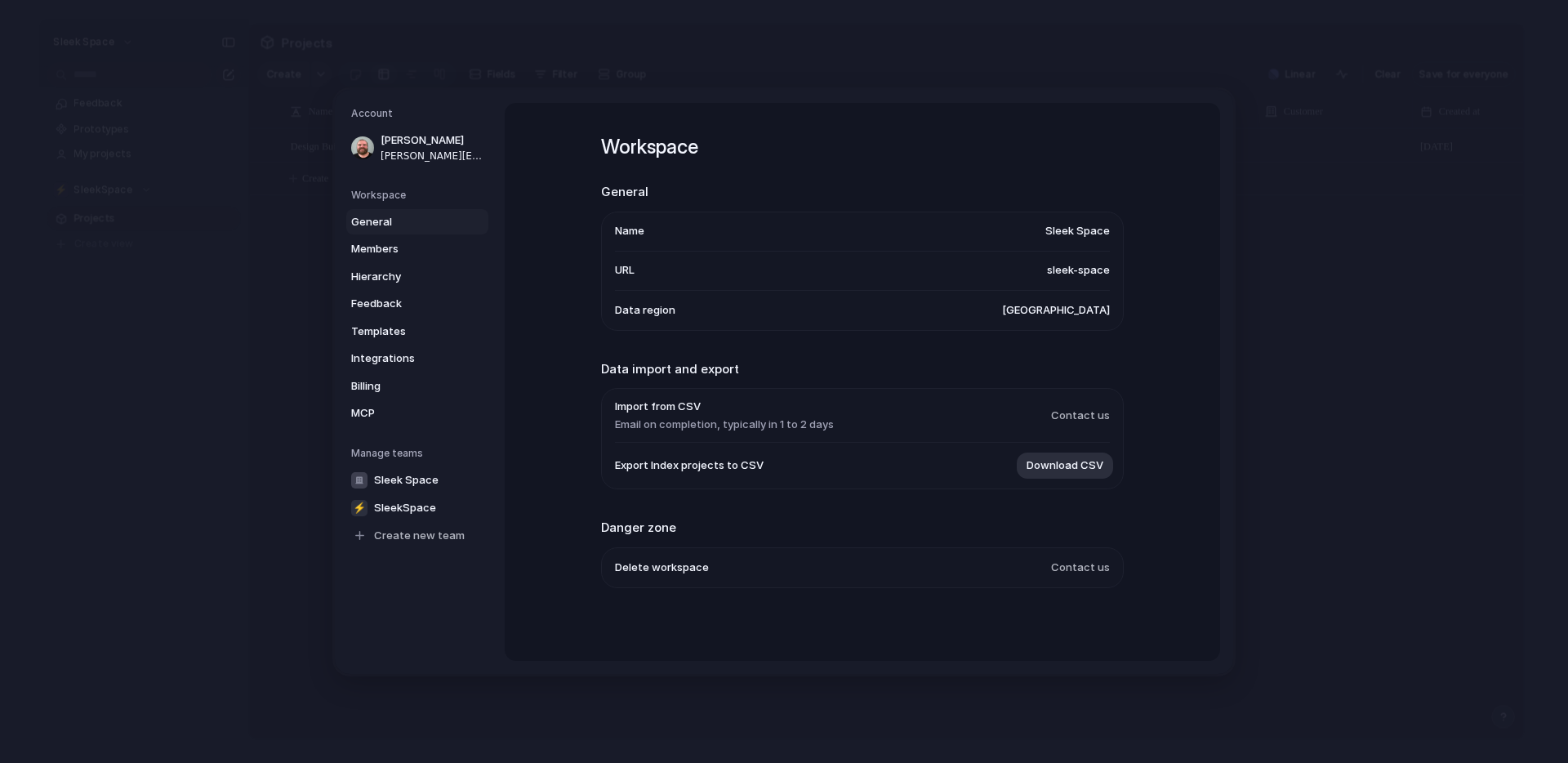
scroll to position [1, 0]
click at [377, 277] on span "Hierarchy" at bounding box center [403, 276] width 105 height 16
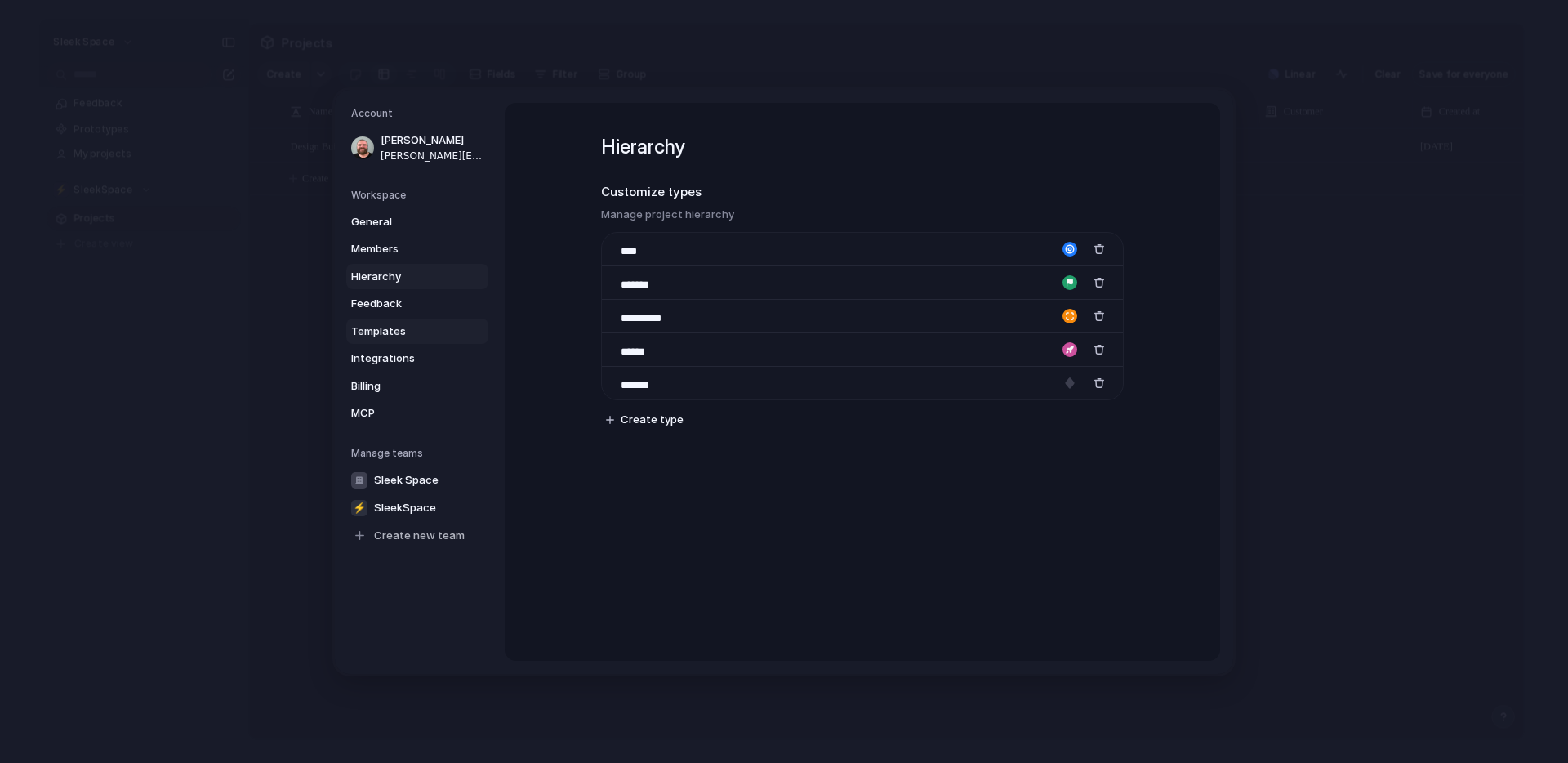
click at [388, 329] on span "Templates" at bounding box center [403, 330] width 105 height 16
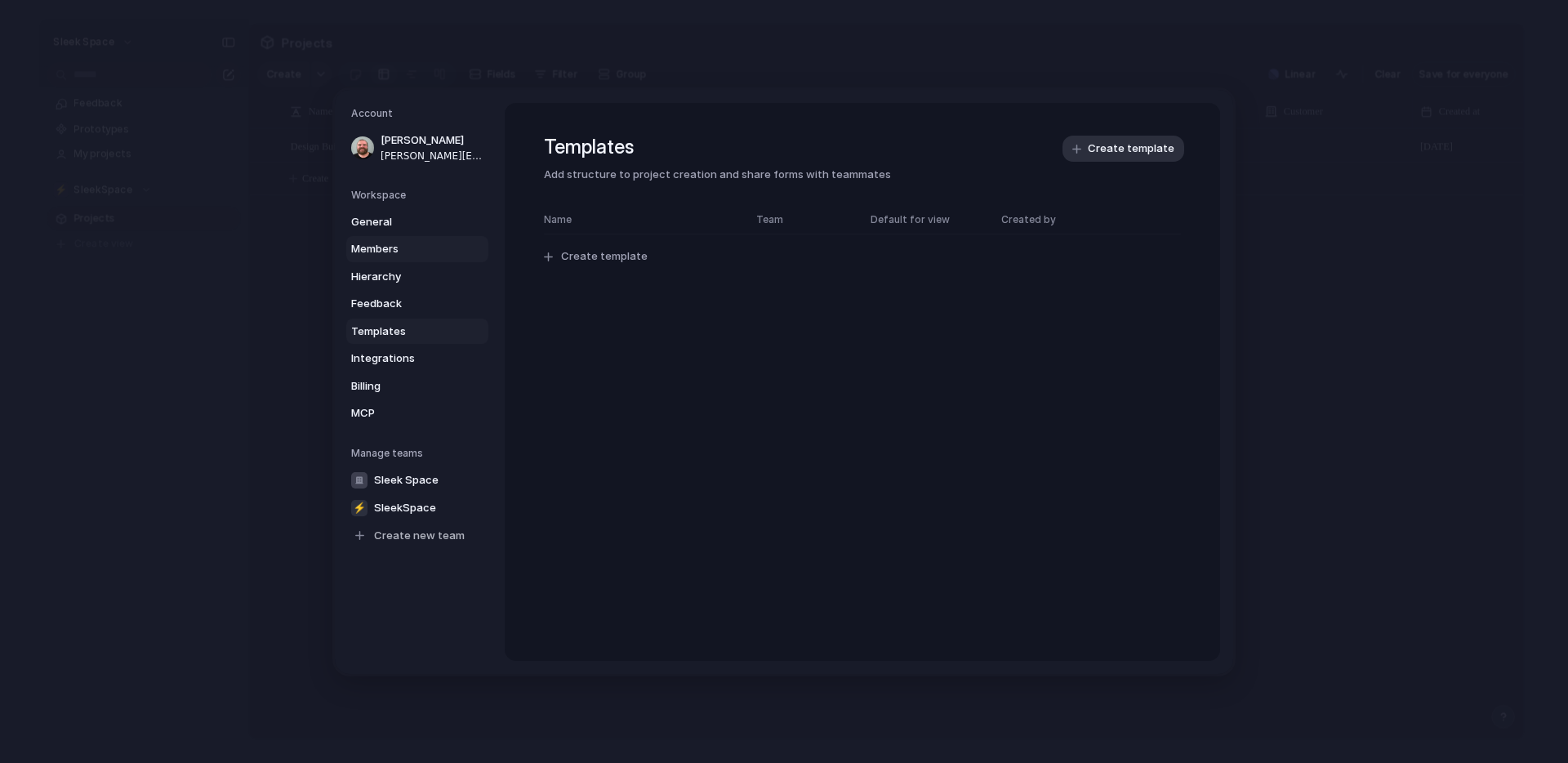
click at [384, 248] on span "Members" at bounding box center [403, 249] width 105 height 16
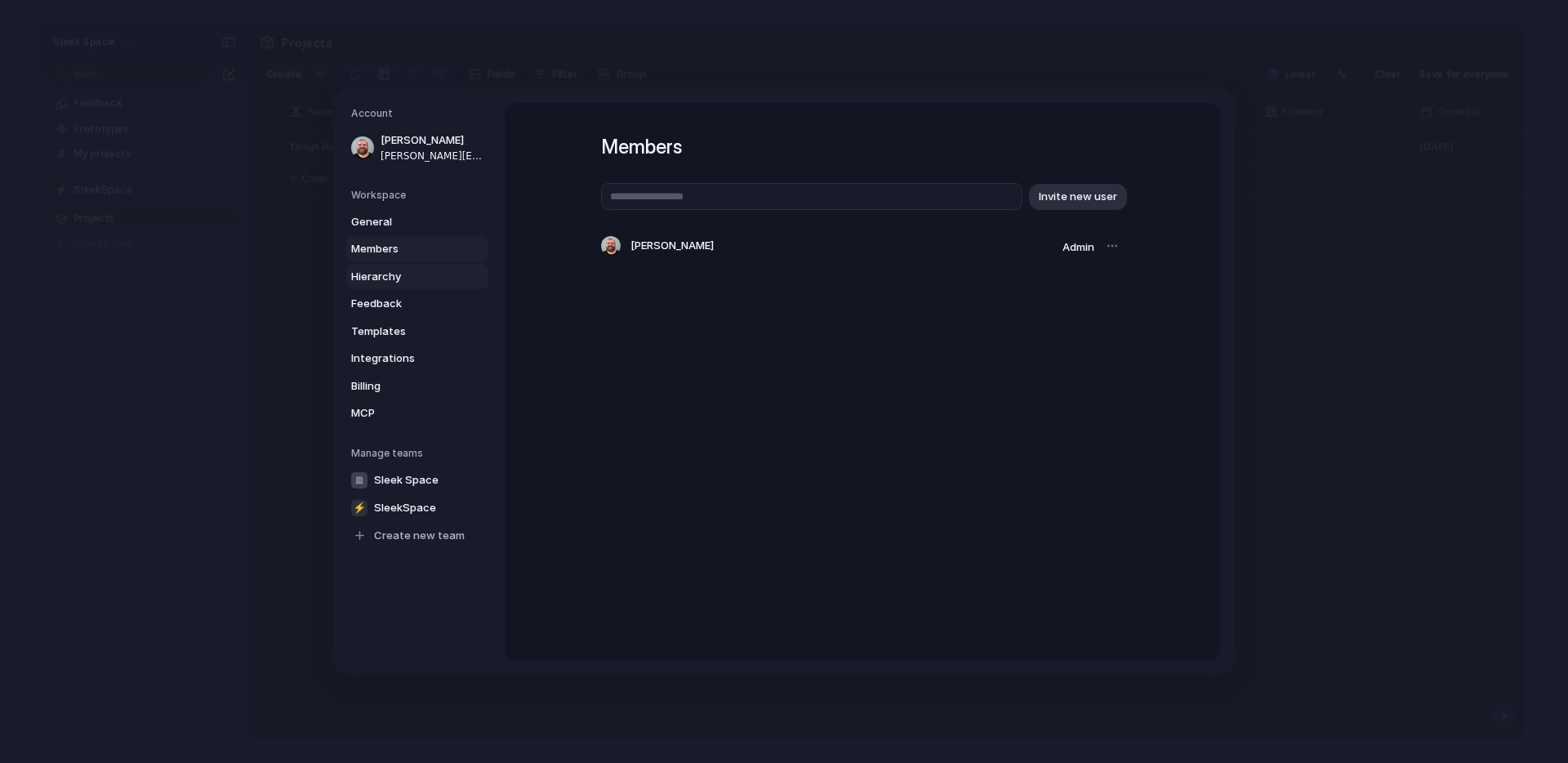
click at [388, 280] on span "Hierarchy" at bounding box center [403, 276] width 105 height 16
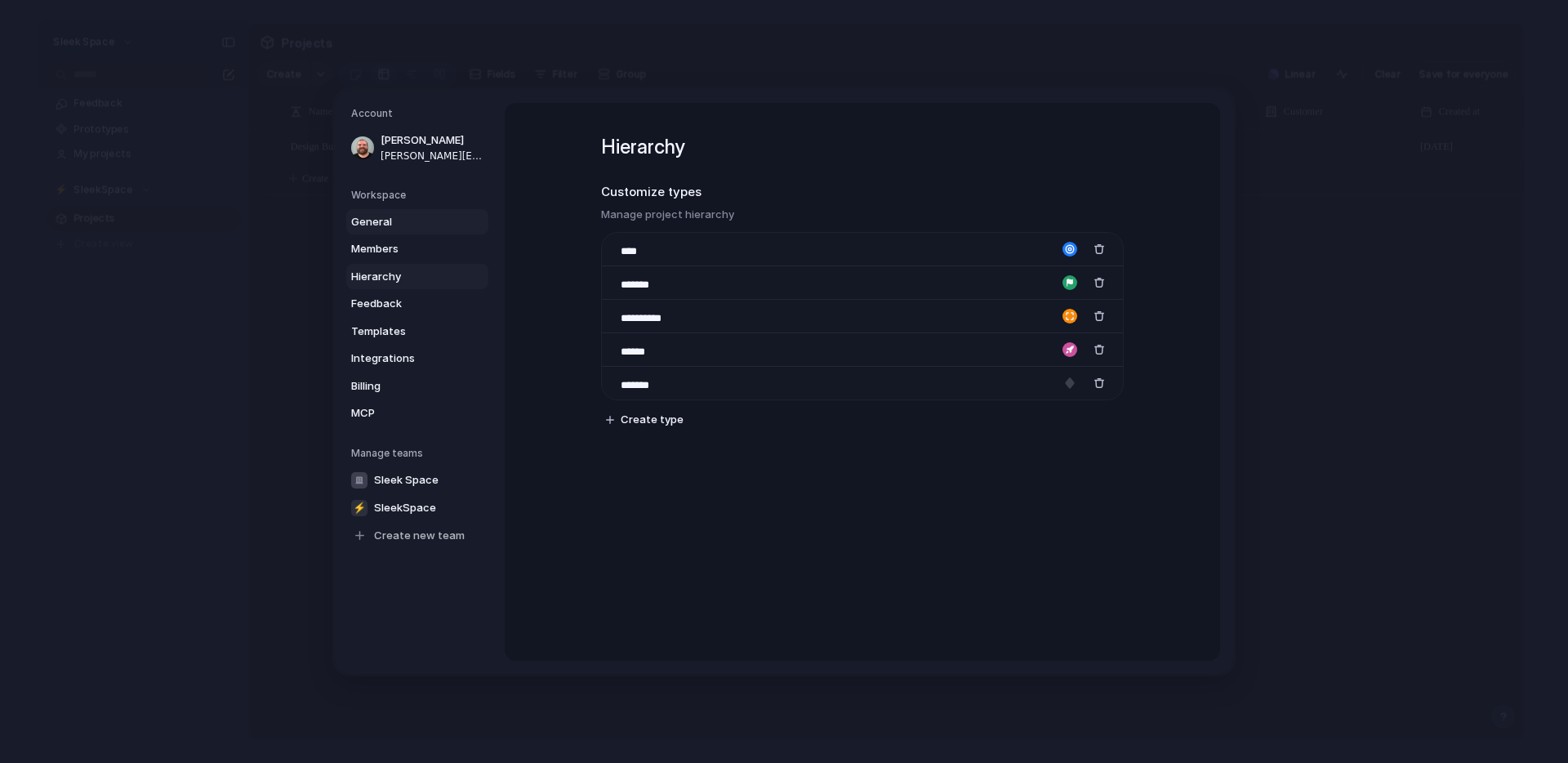
click at [385, 220] on span "General" at bounding box center [403, 221] width 105 height 16
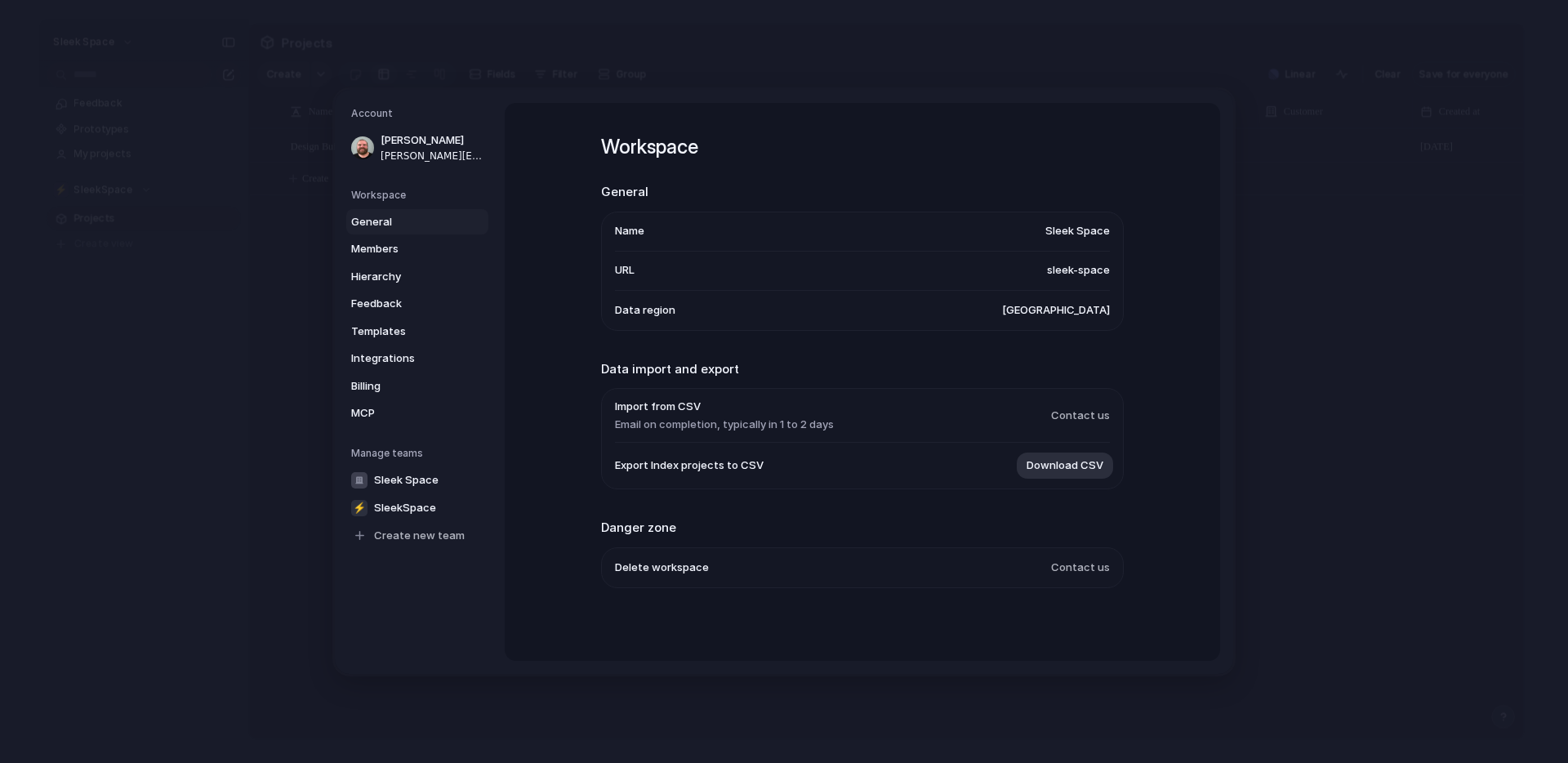
click at [386, 205] on div "Workspace General Members Hierarchy Feedback Templates Integrations Billing MCP" at bounding box center [419, 306] width 137 height 238
click at [385, 226] on span "General" at bounding box center [403, 221] width 105 height 16
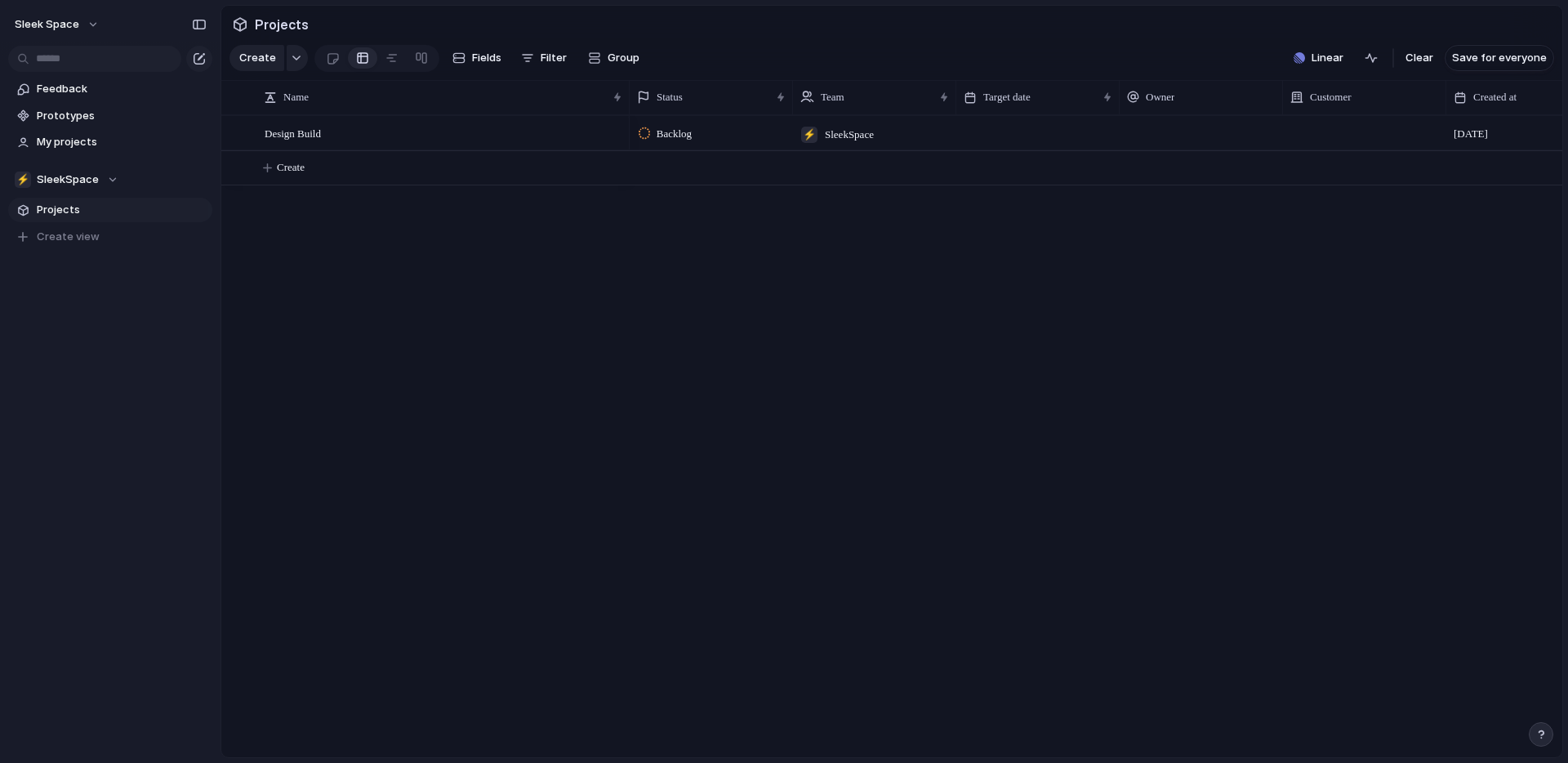
click at [74, 210] on span "Projects" at bounding box center [122, 210] width 170 height 16
click at [321, 136] on span "Design Build" at bounding box center [293, 133] width 56 height 19
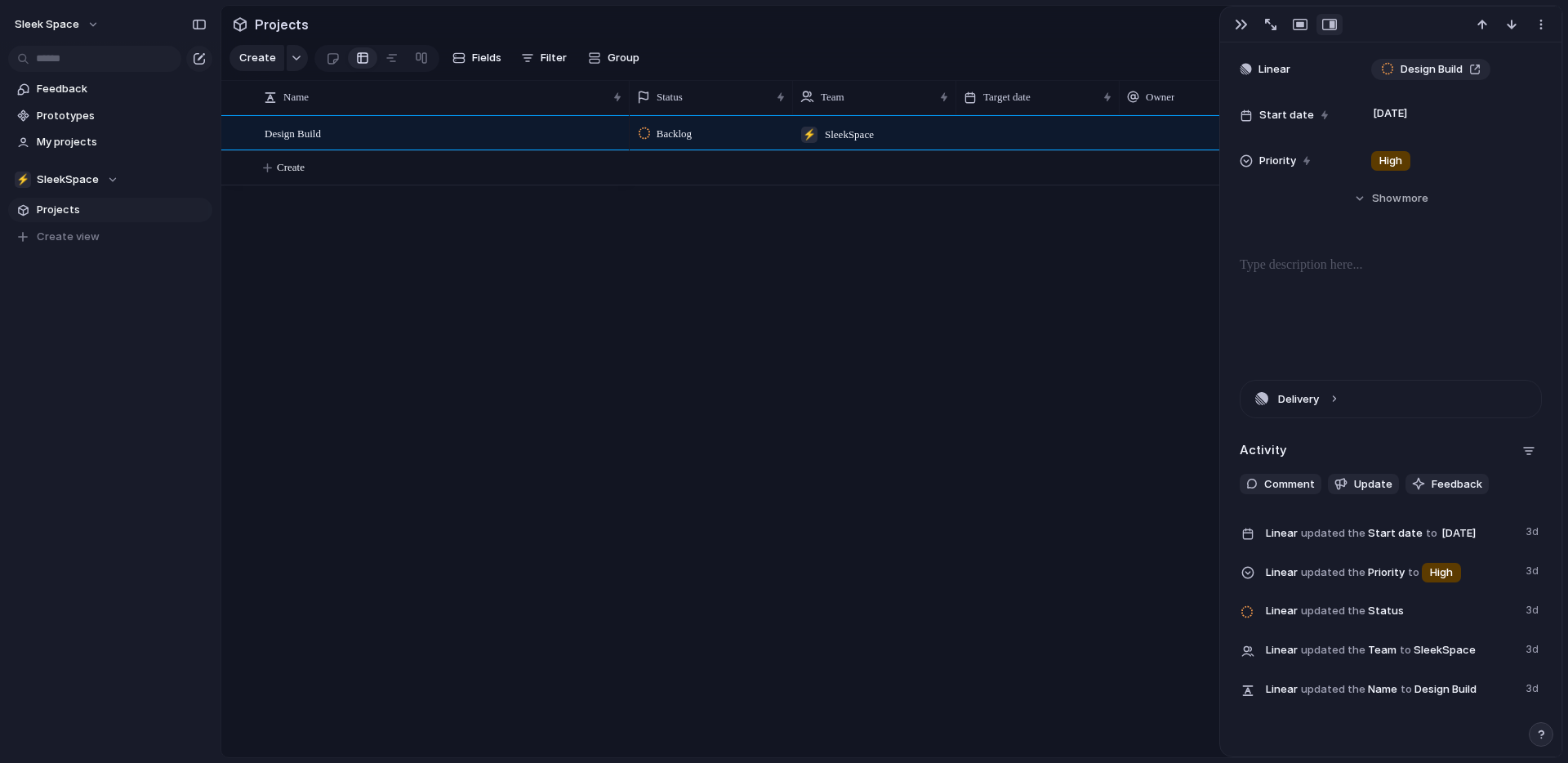
scroll to position [441, 0]
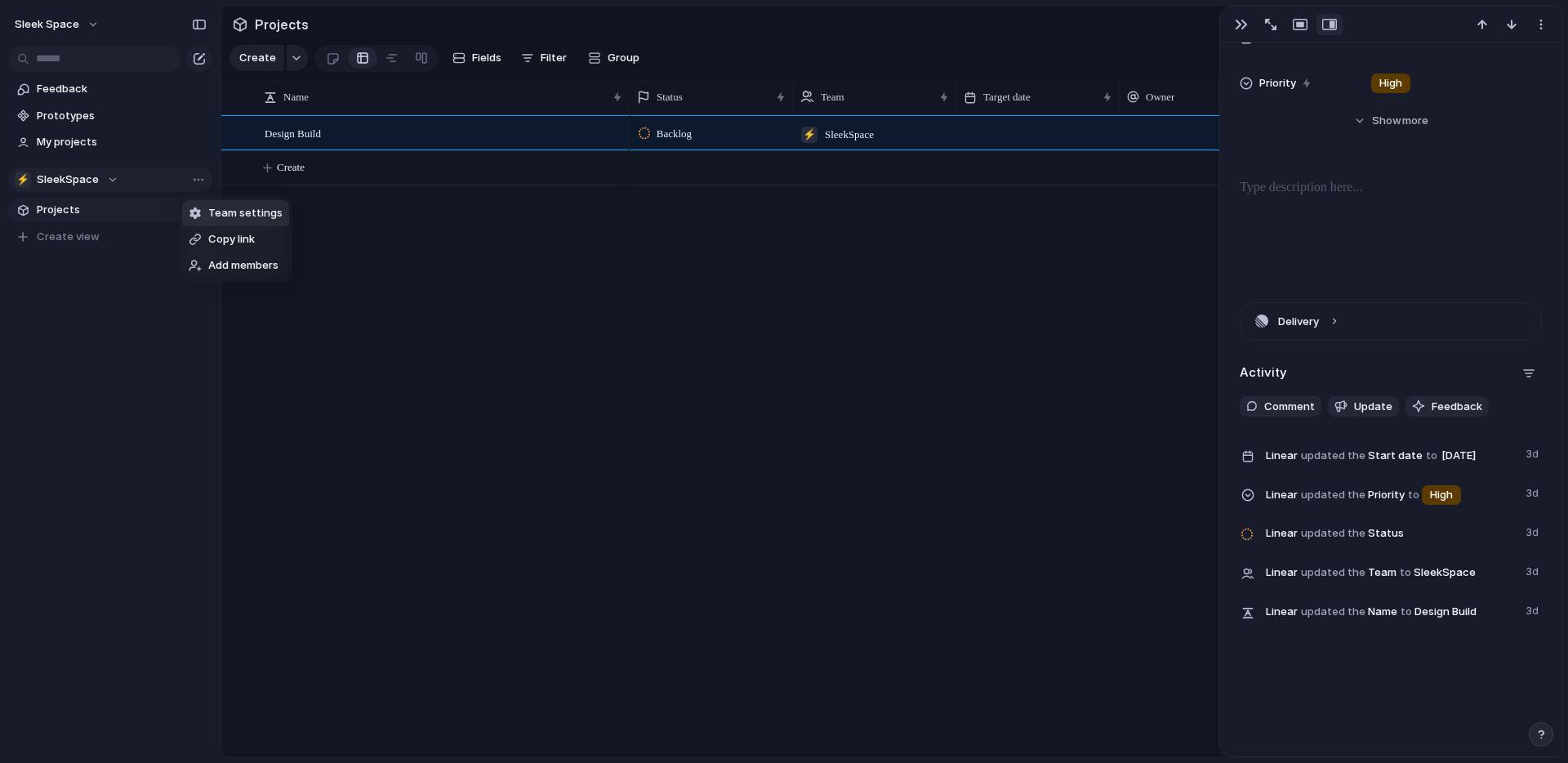
click at [100, 204] on div "Team settings Copy link Add members" at bounding box center [784, 382] width 1568 height 763
click at [69, 211] on span "Projects" at bounding box center [122, 210] width 170 height 16
